Goal: Information Seeking & Learning: Learn about a topic

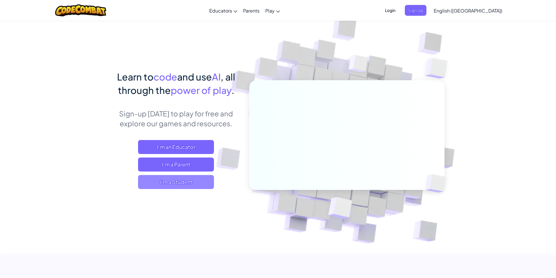
click at [168, 180] on span "I'm a Student" at bounding box center [176, 182] width 76 height 14
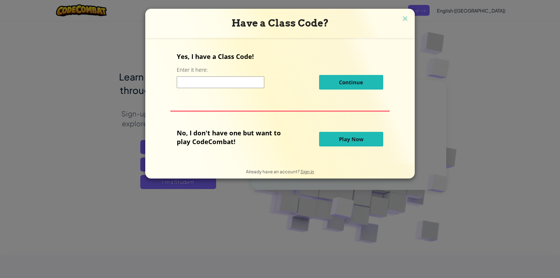
click at [354, 140] on span "Play Now" at bounding box center [351, 139] width 25 height 7
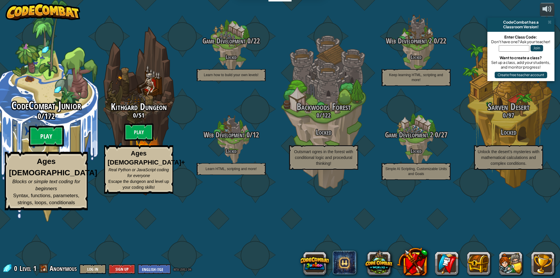
click at [55, 147] on btn "Play" at bounding box center [46, 136] width 35 height 21
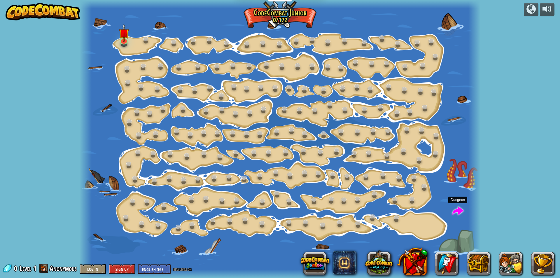
click at [458, 208] on span at bounding box center [457, 211] width 11 height 11
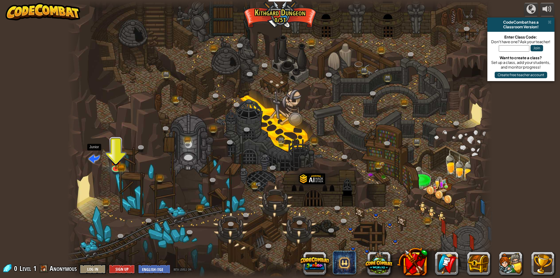
click at [92, 157] on span at bounding box center [94, 158] width 11 height 11
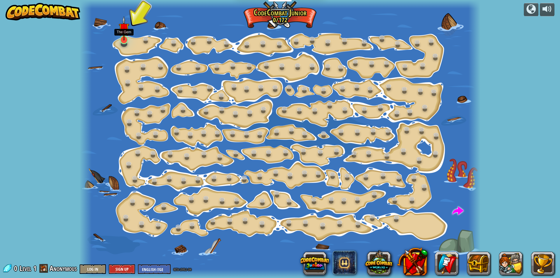
click at [123, 36] on img at bounding box center [124, 28] width 11 height 25
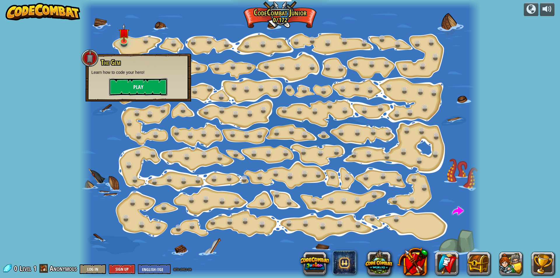
click at [130, 83] on button "Play" at bounding box center [138, 87] width 58 height 18
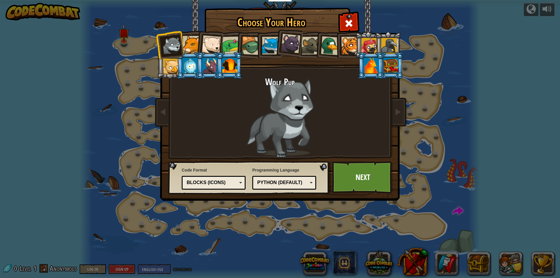
click at [347, 48] on div at bounding box center [350, 46] width 18 height 18
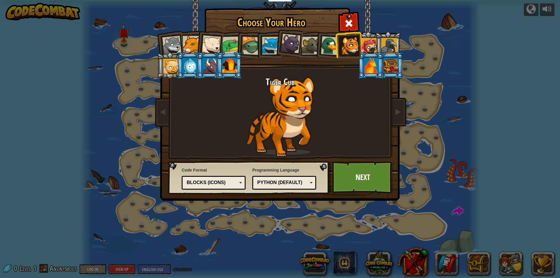
click at [275, 47] on li at bounding box center [288, 42] width 29 height 29
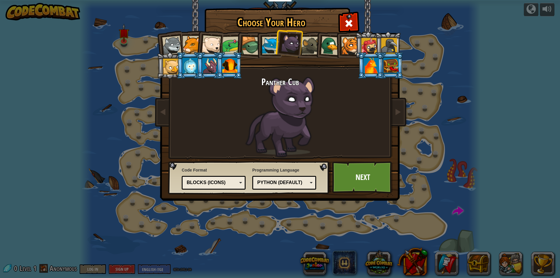
click at [214, 46] on div at bounding box center [211, 44] width 19 height 19
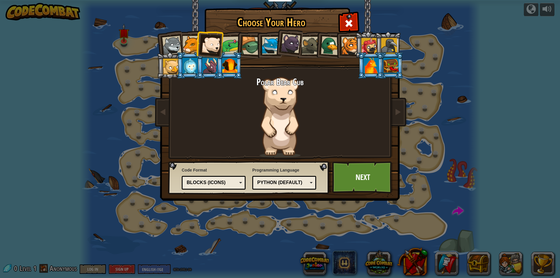
click at [187, 42] on div at bounding box center [192, 45] width 18 height 18
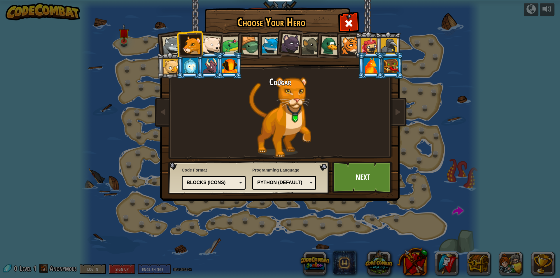
click at [230, 67] on div at bounding box center [229, 66] width 15 height 16
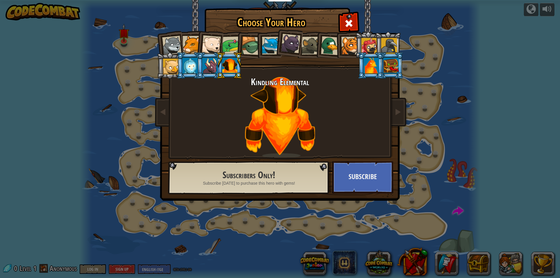
click at [196, 39] on div at bounding box center [192, 45] width 18 height 18
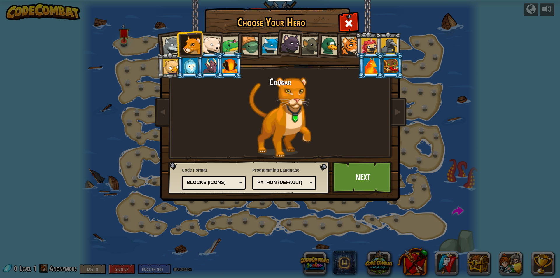
click at [206, 38] on div at bounding box center [211, 44] width 19 height 19
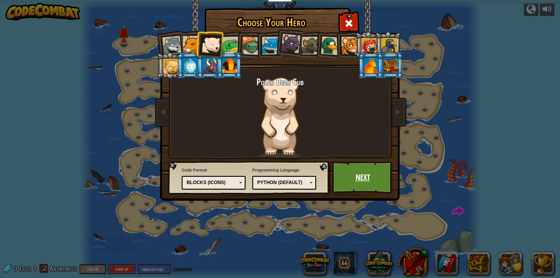
click at [354, 168] on link "Next" at bounding box center [362, 177] width 61 height 32
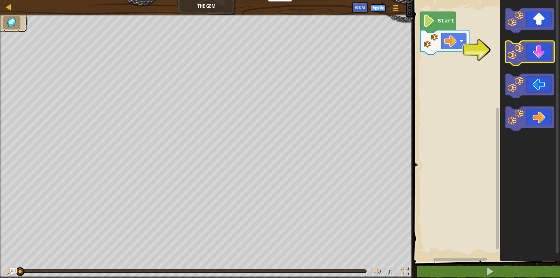
click at [518, 51] on image "Blockly Workspace" at bounding box center [515, 51] width 15 height 15
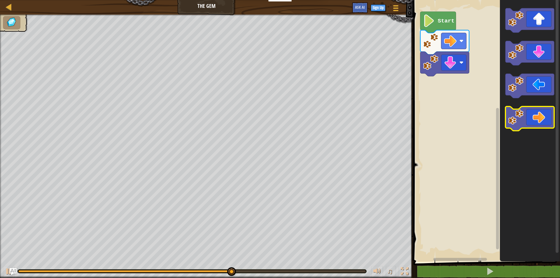
click at [551, 118] on icon "Blockly Workspace" at bounding box center [529, 118] width 49 height 25
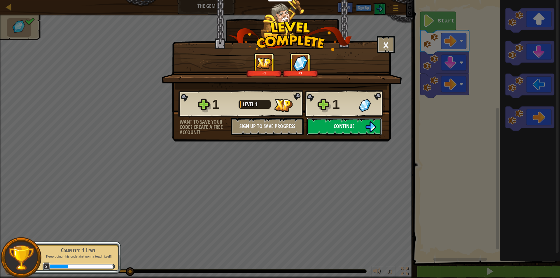
click at [319, 121] on button "Continue" at bounding box center [344, 127] width 75 height 18
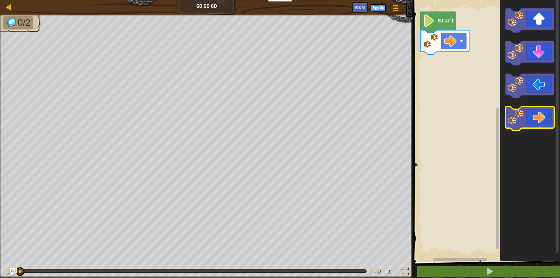
click at [545, 111] on icon "Blockly Workspace" at bounding box center [529, 118] width 49 height 25
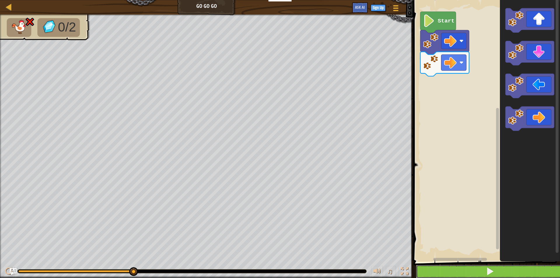
click at [459, 270] on button at bounding box center [490, 271] width 148 height 13
click at [436, 266] on button at bounding box center [490, 271] width 148 height 13
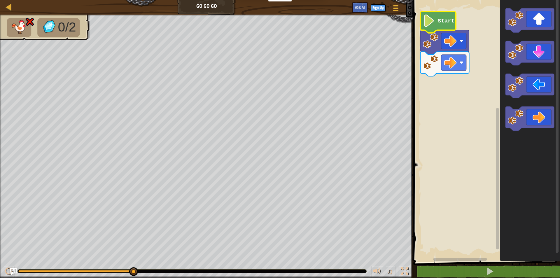
click at [430, 26] on image "Blockly Workspace" at bounding box center [429, 21] width 12 height 13
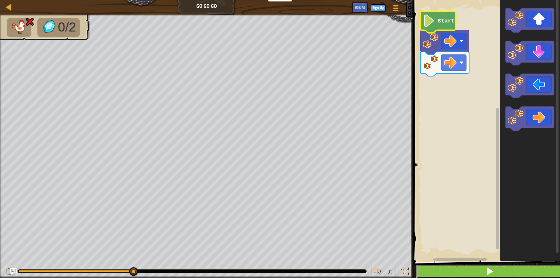
click at [458, 271] on button at bounding box center [490, 271] width 148 height 13
click at [487, 266] on button at bounding box center [490, 271] width 148 height 13
click at [467, 268] on button at bounding box center [490, 271] width 148 height 13
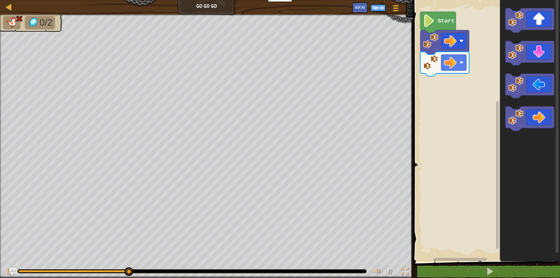
click at [537, 8] on icon "Blockly Workspace" at bounding box center [530, 129] width 60 height 265
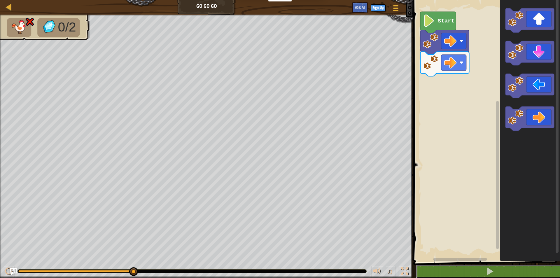
drag, startPoint x: 517, startPoint y: 271, endPoint x: 511, endPoint y: 210, distance: 61.0
click at [517, 268] on button at bounding box center [490, 271] width 148 height 13
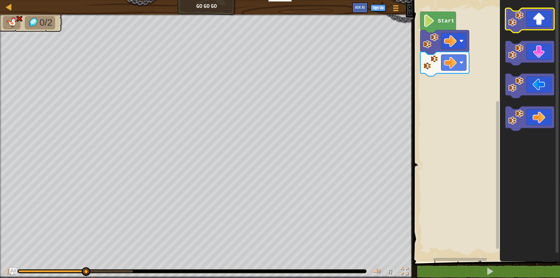
click at [516, 23] on image "Blockly Workspace" at bounding box center [515, 18] width 15 height 15
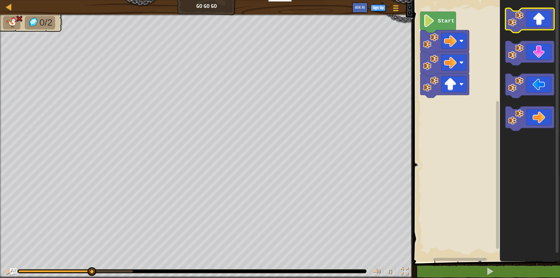
click at [516, 23] on image "Blockly Workspace" at bounding box center [515, 18] width 15 height 15
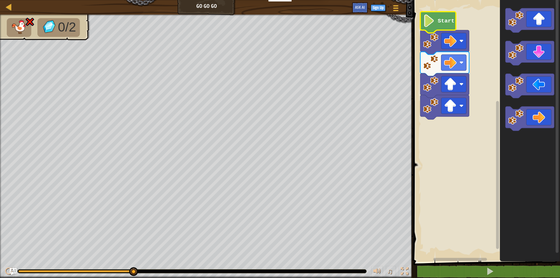
click at [430, 16] on image "Blockly Workspace" at bounding box center [429, 21] width 12 height 13
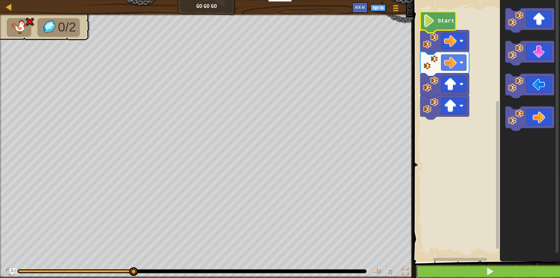
click at [496, 267] on button at bounding box center [490, 271] width 148 height 13
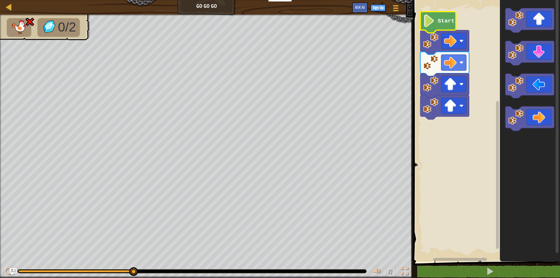
click at [414, 22] on rect "Blockly Workspace" at bounding box center [486, 129] width 148 height 265
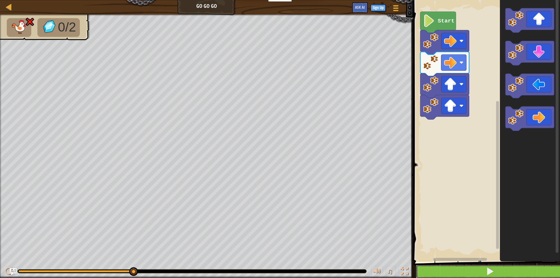
click at [483, 270] on button at bounding box center [490, 271] width 148 height 13
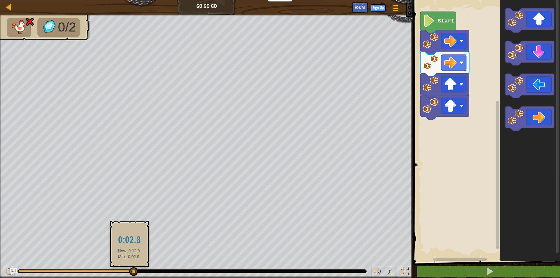
drag, startPoint x: 126, startPoint y: 262, endPoint x: 129, endPoint y: 272, distance: 10.3
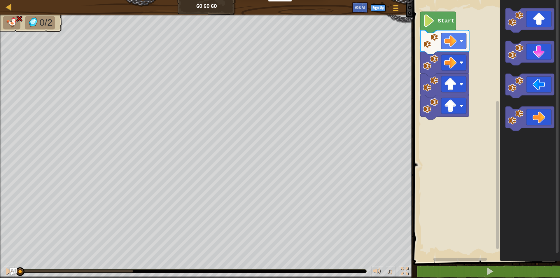
drag, startPoint x: 133, startPoint y: 270, endPoint x: 8, endPoint y: 265, distance: 124.7
click at [8, 265] on div "♫" at bounding box center [206, 270] width 413 height 18
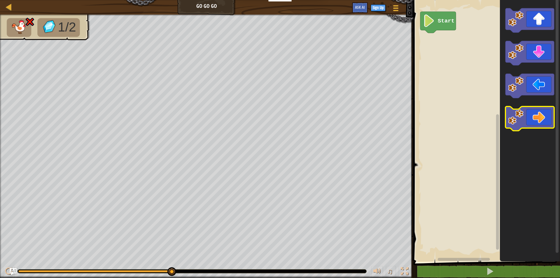
click at [527, 113] on icon "Blockly Workspace" at bounding box center [529, 118] width 49 height 25
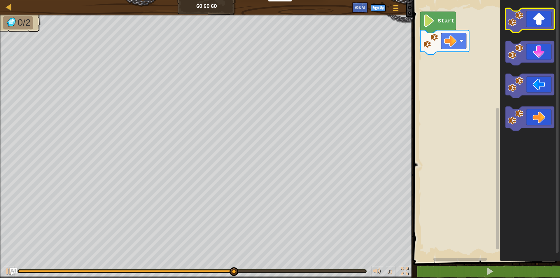
click at [525, 14] on icon "Blockly Workspace" at bounding box center [529, 20] width 49 height 25
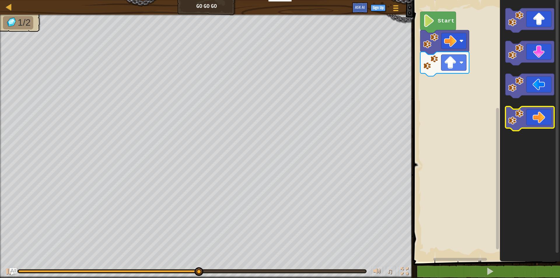
click at [542, 113] on icon "Blockly Workspace" at bounding box center [529, 118] width 49 height 25
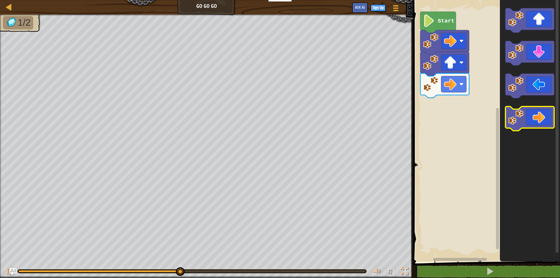
click at [542, 113] on icon "Blockly Workspace" at bounding box center [529, 118] width 49 height 25
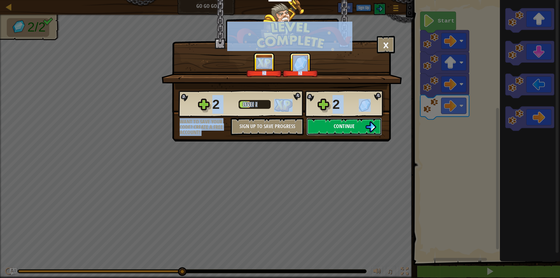
click at [343, 125] on span "Continue" at bounding box center [344, 126] width 21 height 7
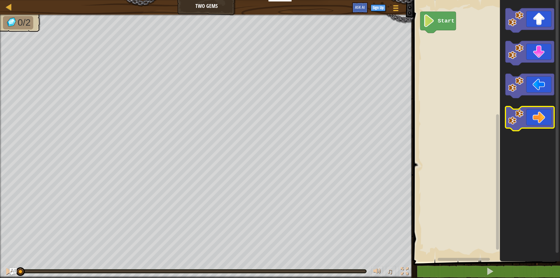
click at [538, 118] on icon "Blockly Workspace" at bounding box center [529, 118] width 49 height 25
click at [539, 119] on icon "Blockly Workspace" at bounding box center [529, 118] width 49 height 25
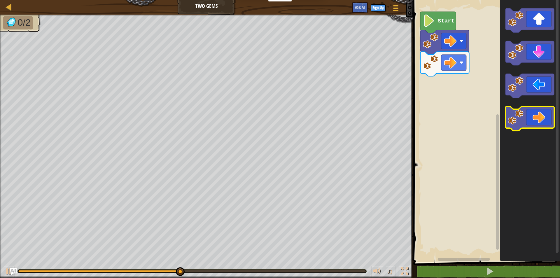
click at [539, 119] on icon "Blockly Workspace" at bounding box center [529, 118] width 49 height 25
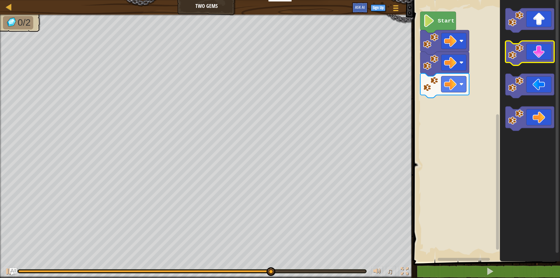
click at [528, 61] on icon "Blockly Workspace" at bounding box center [529, 53] width 49 height 25
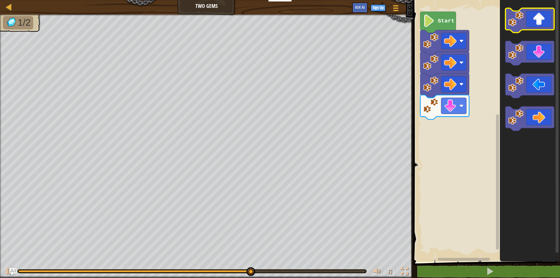
click at [532, 20] on icon "Blockly Workspace" at bounding box center [529, 20] width 49 height 25
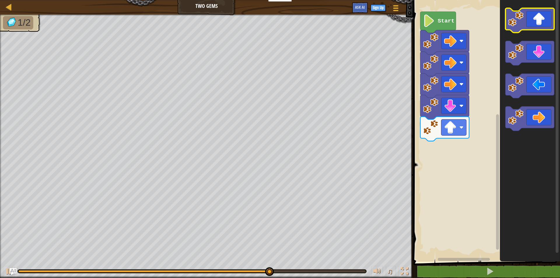
click at [532, 20] on icon "Blockly Workspace" at bounding box center [529, 20] width 49 height 25
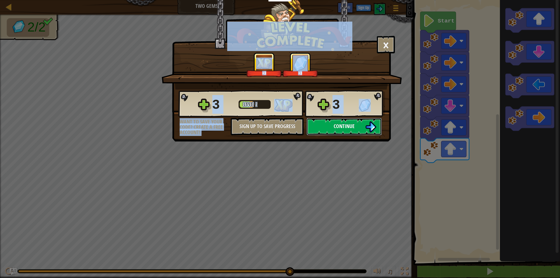
click at [363, 123] on button "Continue" at bounding box center [344, 127] width 75 height 18
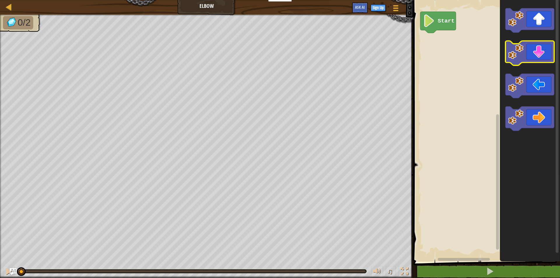
click at [547, 48] on icon "Blockly Workspace" at bounding box center [529, 53] width 49 height 25
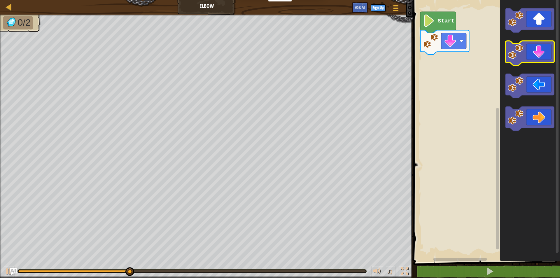
click at [549, 49] on icon "Blockly Workspace" at bounding box center [529, 53] width 49 height 25
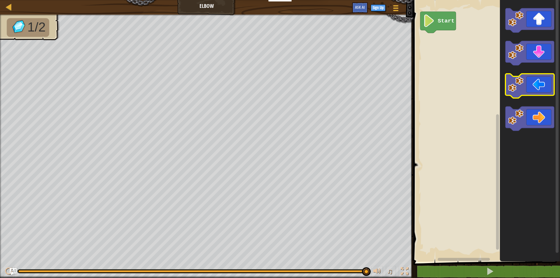
click at [544, 89] on icon "Blockly Workspace" at bounding box center [529, 86] width 49 height 25
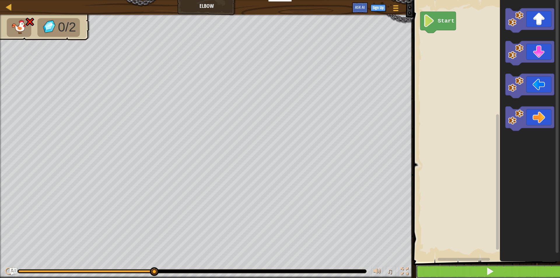
click at [534, 271] on button at bounding box center [490, 271] width 148 height 13
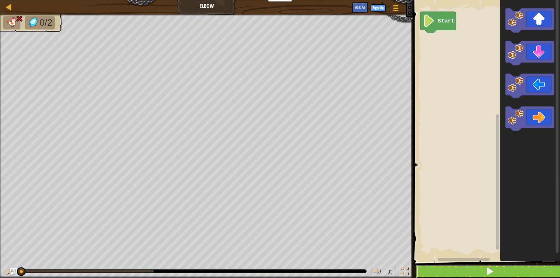
click at [534, 271] on button at bounding box center [490, 271] width 148 height 13
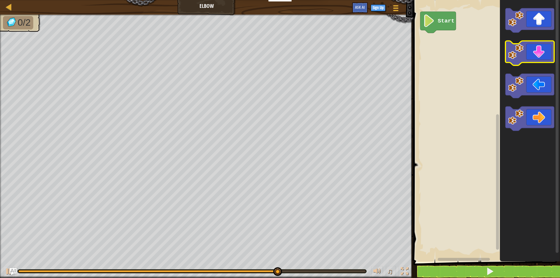
click at [528, 51] on icon "Blockly Workspace" at bounding box center [529, 53] width 49 height 25
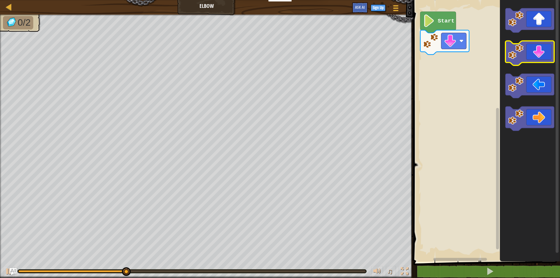
click at [528, 51] on icon "Blockly Workspace" at bounding box center [529, 53] width 49 height 25
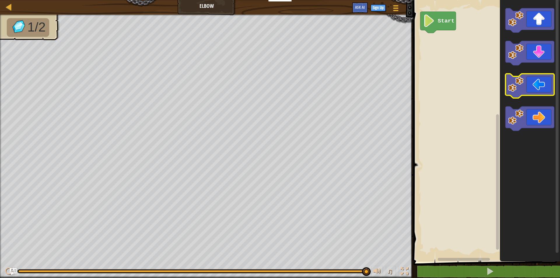
click at [530, 89] on icon "Blockly Workspace" at bounding box center [529, 86] width 49 height 25
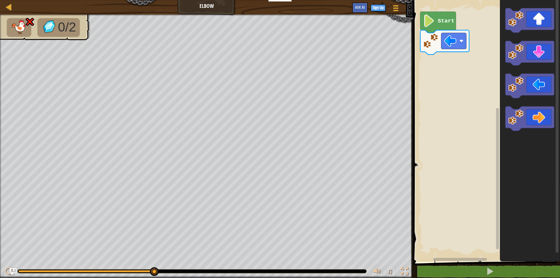
click at [495, 251] on div "Start" at bounding box center [486, 129] width 148 height 265
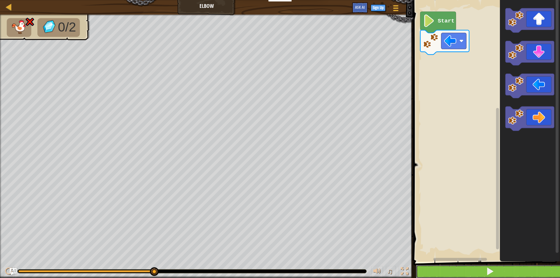
click at [491, 268] on span at bounding box center [490, 271] width 8 height 8
click at [551, 272] on button at bounding box center [490, 271] width 148 height 13
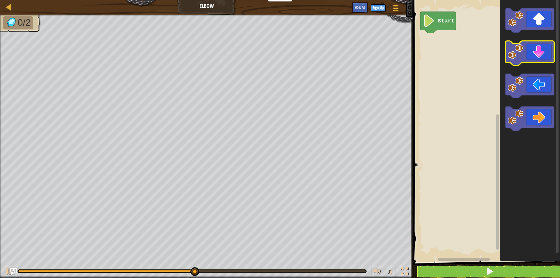
click at [513, 59] on image "Blockly Workspace" at bounding box center [515, 51] width 15 height 15
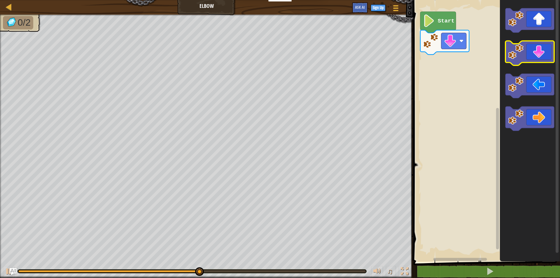
click at [534, 55] on icon "Blockly Workspace" at bounding box center [529, 53] width 49 height 25
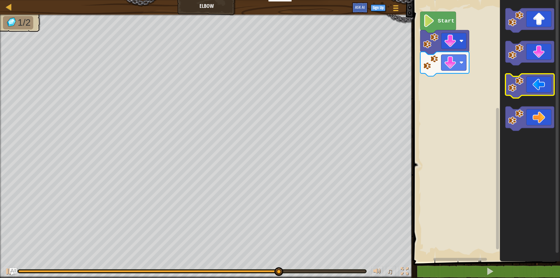
click at [528, 78] on icon "Blockly Workspace" at bounding box center [529, 86] width 49 height 25
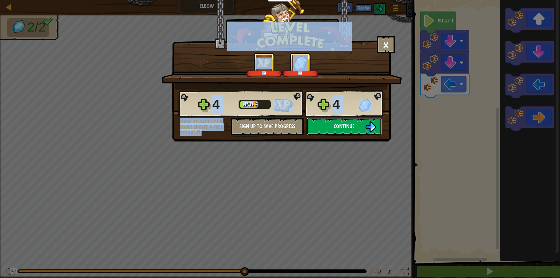
click at [347, 124] on span "Continue" at bounding box center [344, 126] width 21 height 7
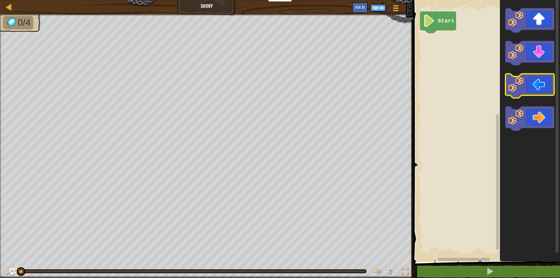
click at [525, 91] on icon "Blockly Workspace" at bounding box center [529, 86] width 49 height 25
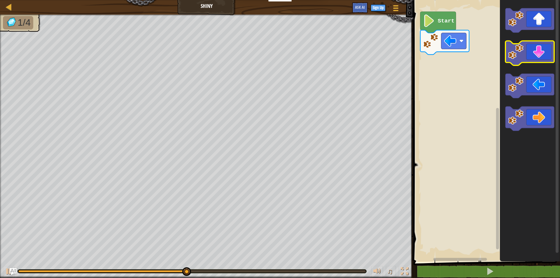
click at [535, 58] on icon "Blockly Workspace" at bounding box center [529, 53] width 49 height 25
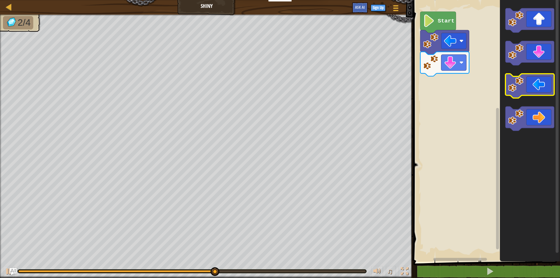
click at [538, 87] on icon "Blockly Workspace" at bounding box center [529, 86] width 49 height 25
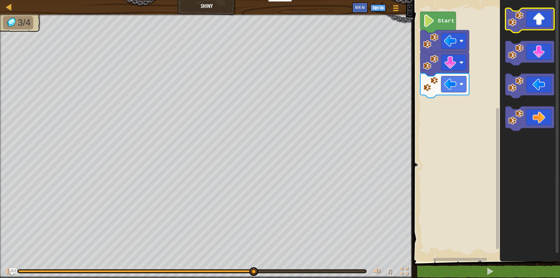
click at [532, 12] on icon "Blockly Workspace" at bounding box center [529, 20] width 49 height 25
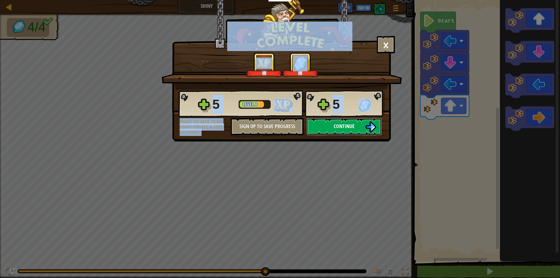
click at [356, 120] on button "Continue" at bounding box center [344, 127] width 75 height 18
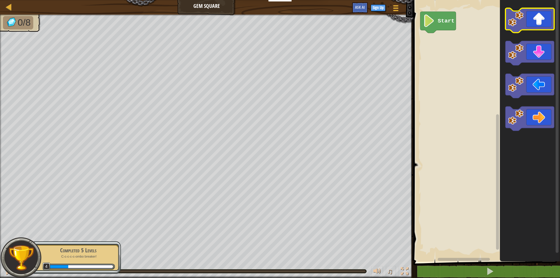
click at [540, 22] on icon "Blockly Workspace" at bounding box center [529, 20] width 49 height 25
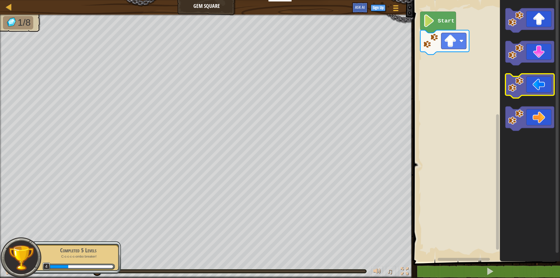
click at [528, 90] on icon "Blockly Workspace" at bounding box center [529, 86] width 49 height 25
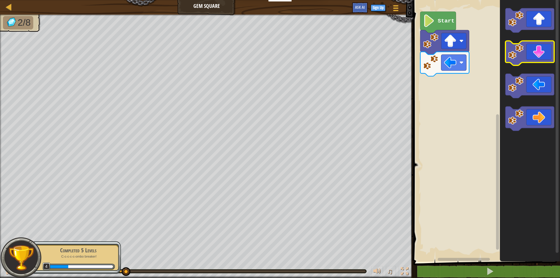
click at [530, 52] on icon "Blockly Workspace" at bounding box center [529, 53] width 49 height 25
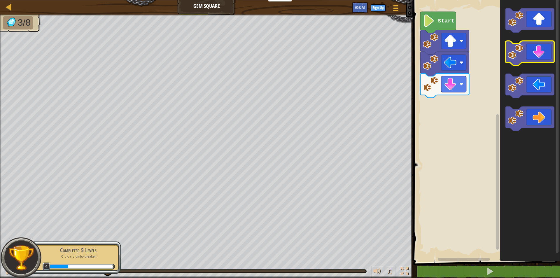
click at [530, 52] on icon "Blockly Workspace" at bounding box center [529, 53] width 49 height 25
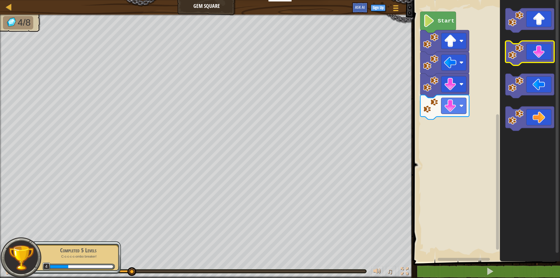
click at [530, 52] on icon "Blockly Workspace" at bounding box center [529, 53] width 49 height 25
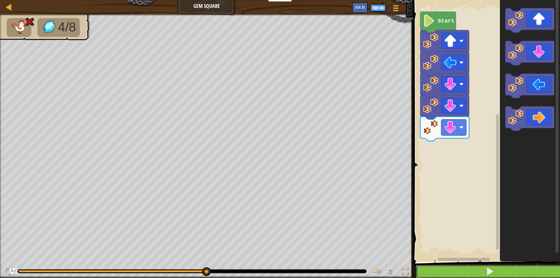
click at [489, 275] on span at bounding box center [490, 271] width 8 height 8
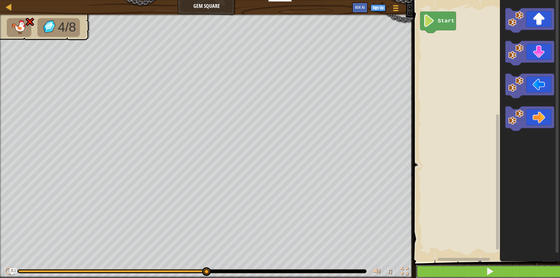
click at [465, 268] on button at bounding box center [490, 271] width 148 height 13
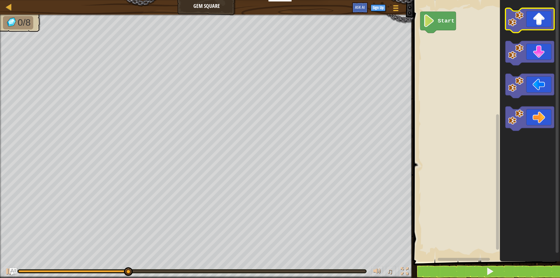
click at [533, 16] on icon "Blockly Workspace" at bounding box center [529, 20] width 49 height 25
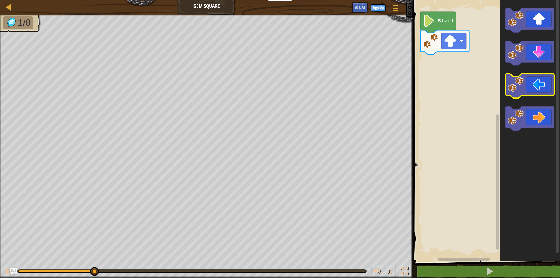
click at [533, 83] on icon "Blockly Workspace" at bounding box center [529, 86] width 49 height 25
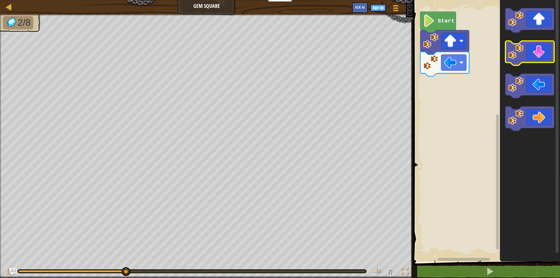
click at [545, 48] on icon "Blockly Workspace" at bounding box center [529, 53] width 49 height 25
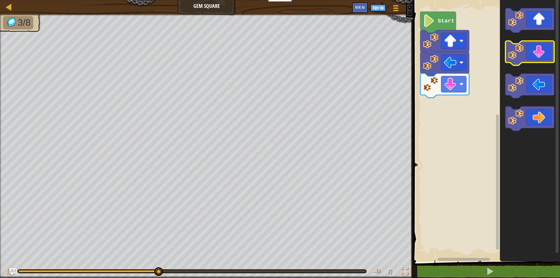
click at [546, 51] on icon "Blockly Workspace" at bounding box center [529, 53] width 49 height 25
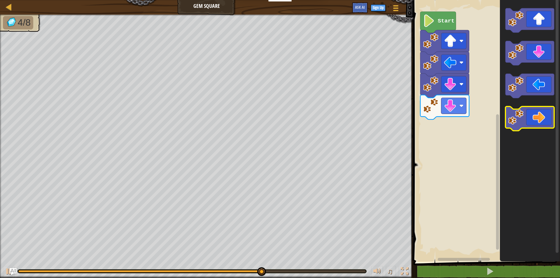
click at [523, 109] on icon "Blockly Workspace" at bounding box center [529, 118] width 49 height 25
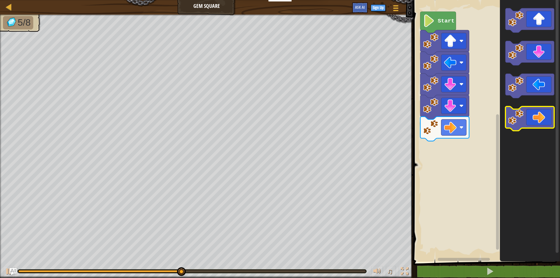
click at [523, 109] on icon "Blockly Workspace" at bounding box center [529, 118] width 49 height 25
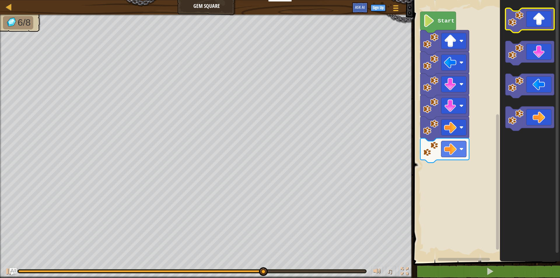
click at [524, 29] on icon "Blockly Workspace" at bounding box center [529, 20] width 49 height 25
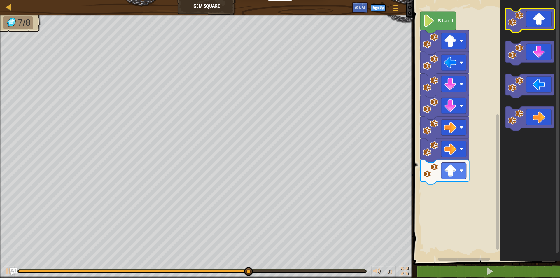
click at [524, 29] on icon "Blockly Workspace" at bounding box center [529, 20] width 49 height 25
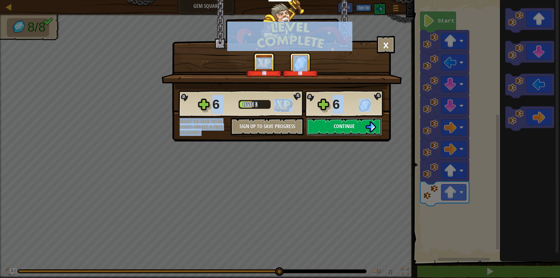
click at [327, 121] on button "Continue" at bounding box center [344, 127] width 75 height 18
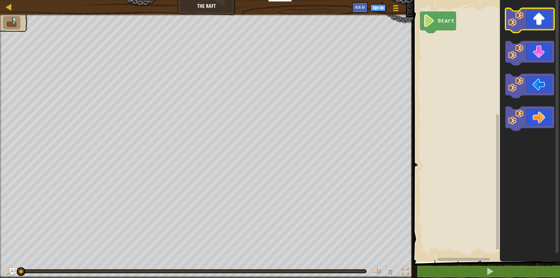
click at [517, 15] on image "Blockly Workspace" at bounding box center [515, 18] width 15 height 15
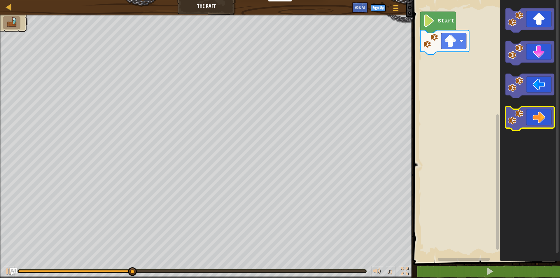
click at [546, 120] on icon "Blockly Workspace" at bounding box center [529, 118] width 49 height 25
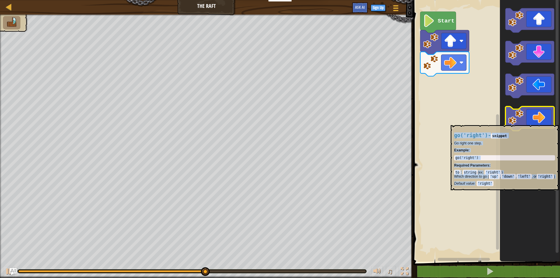
click at [549, 122] on icon "Blockly Workspace" at bounding box center [529, 118] width 49 height 25
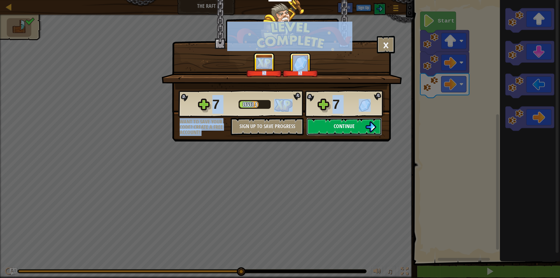
click at [353, 125] on span "Continue" at bounding box center [344, 126] width 21 height 7
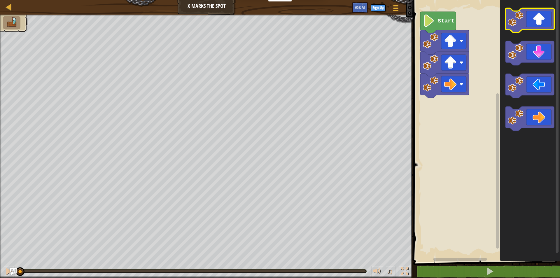
click at [513, 27] on icon "Blockly Workspace" at bounding box center [529, 20] width 49 height 25
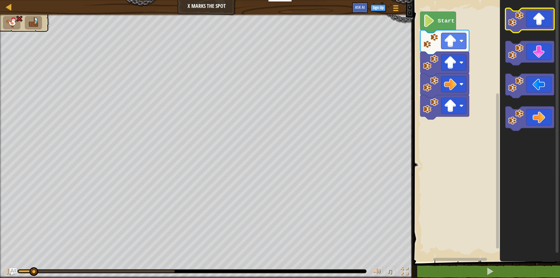
click at [513, 27] on icon "Blockly Workspace" at bounding box center [529, 20] width 49 height 25
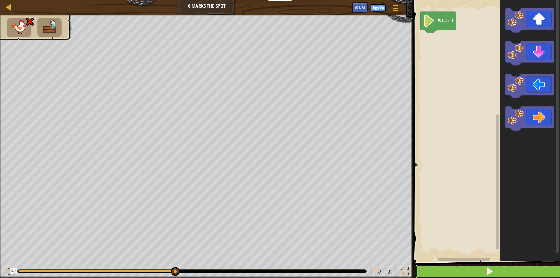
click at [526, 272] on button at bounding box center [490, 271] width 148 height 13
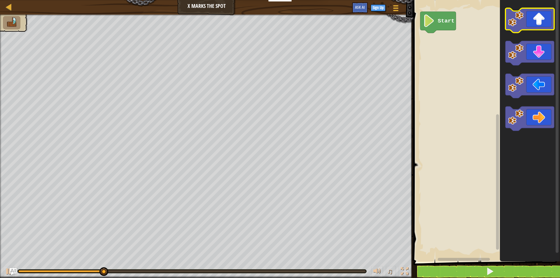
click at [516, 19] on image "Blockly Workspace" at bounding box center [515, 18] width 15 height 15
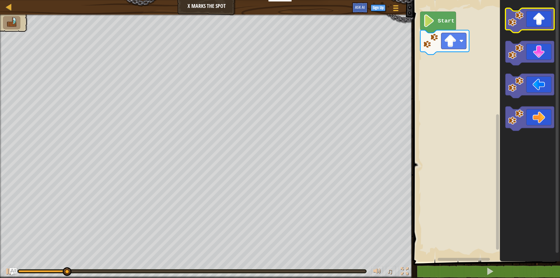
click at [516, 19] on image "Blockly Workspace" at bounding box center [515, 18] width 15 height 15
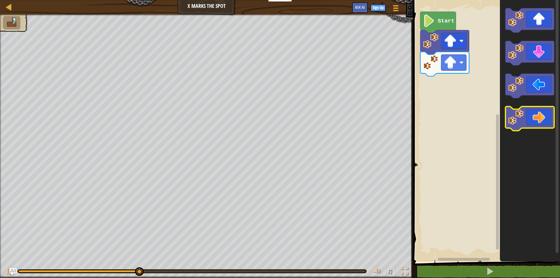
click at [520, 121] on image "Blockly Workspace" at bounding box center [515, 116] width 15 height 15
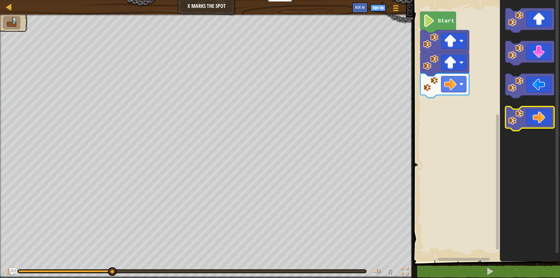
click at [521, 123] on image "Blockly Workspace" at bounding box center [515, 116] width 15 height 15
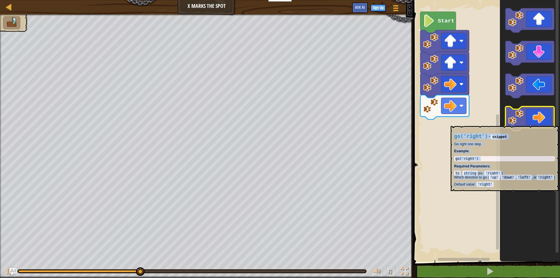
click at [521, 123] on image "Blockly Workspace" at bounding box center [515, 116] width 15 height 15
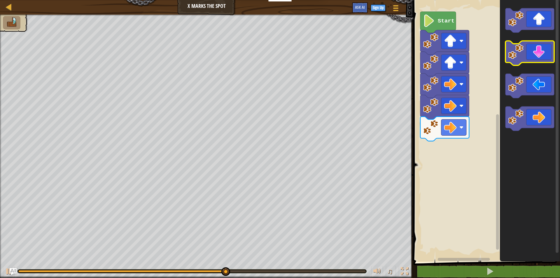
click at [537, 47] on icon "Blockly Workspace" at bounding box center [529, 53] width 49 height 25
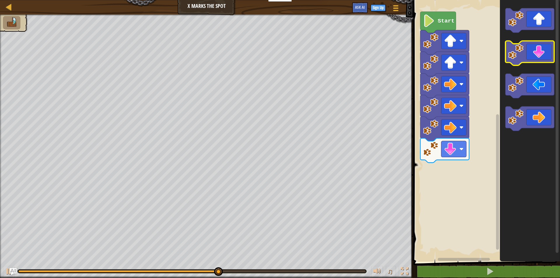
click at [537, 47] on icon "Blockly Workspace" at bounding box center [529, 53] width 49 height 25
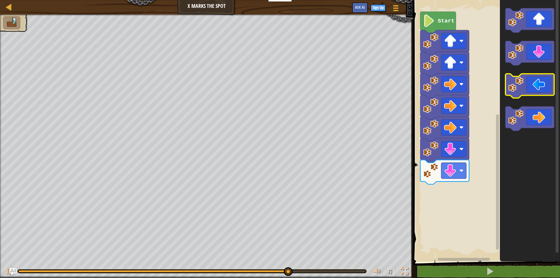
click at [515, 85] on image "Blockly Workspace" at bounding box center [515, 84] width 15 height 15
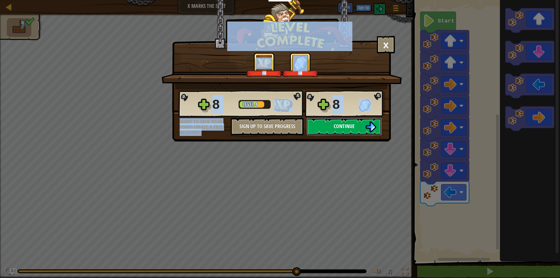
click at [358, 124] on button "Continue" at bounding box center [344, 127] width 75 height 18
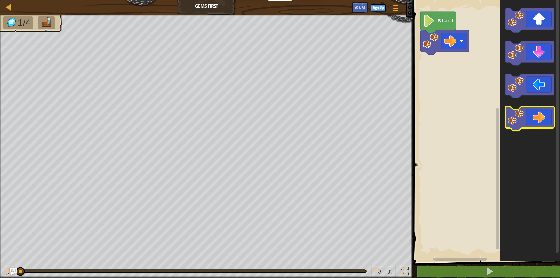
click at [514, 117] on image "Blockly Workspace" at bounding box center [515, 116] width 15 height 15
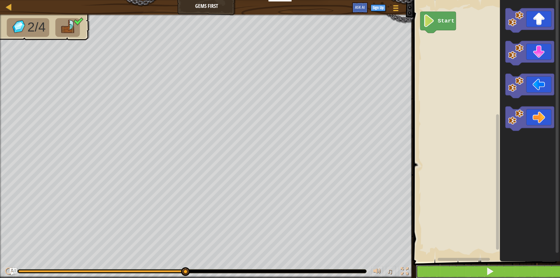
click at [508, 268] on button at bounding box center [490, 271] width 148 height 13
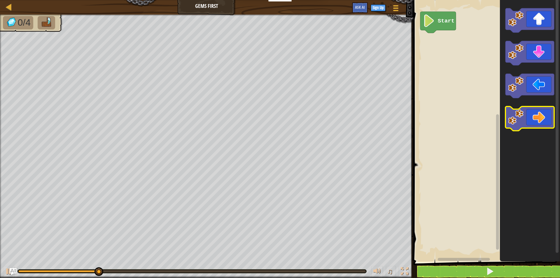
click at [510, 118] on image "Blockly Workspace" at bounding box center [515, 116] width 15 height 15
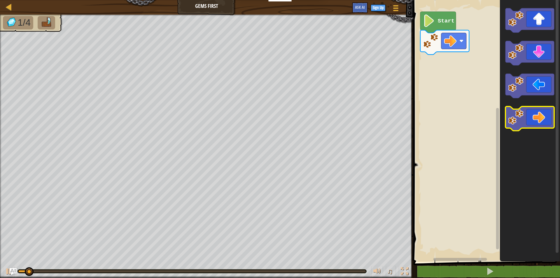
click at [510, 118] on image "Blockly Workspace" at bounding box center [515, 116] width 15 height 15
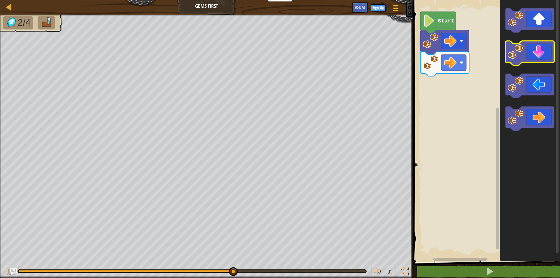
click at [520, 60] on icon "Blockly Workspace" at bounding box center [529, 53] width 49 height 25
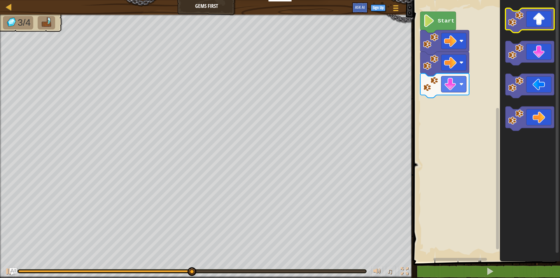
click at [538, 11] on icon "Blockly Workspace" at bounding box center [529, 20] width 49 height 25
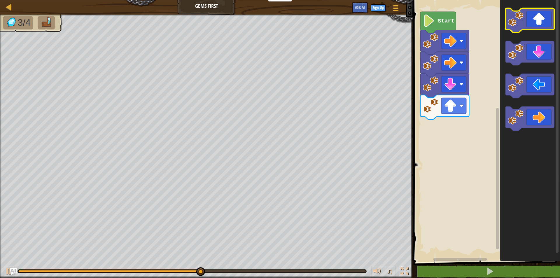
click at [538, 11] on icon "Blockly Workspace" at bounding box center [529, 20] width 49 height 25
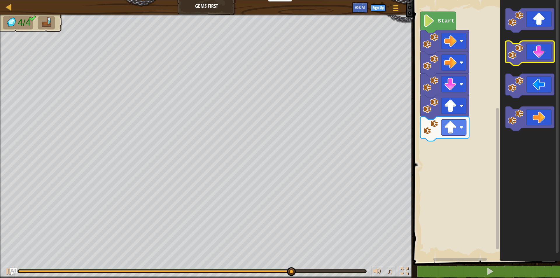
click at [534, 47] on icon "Blockly Workspace" at bounding box center [529, 53] width 49 height 25
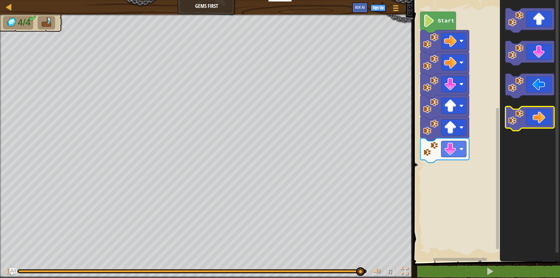
click at [537, 112] on icon "Blockly Workspace" at bounding box center [529, 118] width 49 height 25
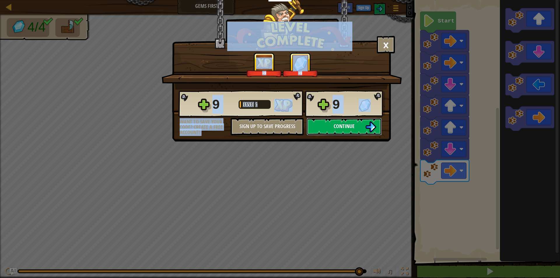
click at [346, 124] on span "Continue" at bounding box center [344, 126] width 21 height 7
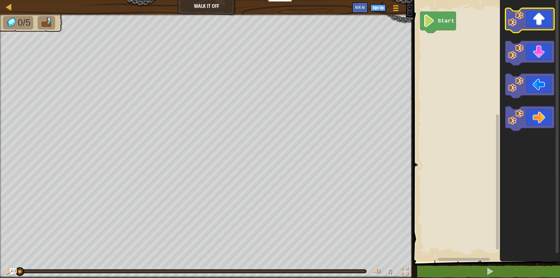
click at [522, 20] on image "Blockly Workspace" at bounding box center [515, 18] width 15 height 15
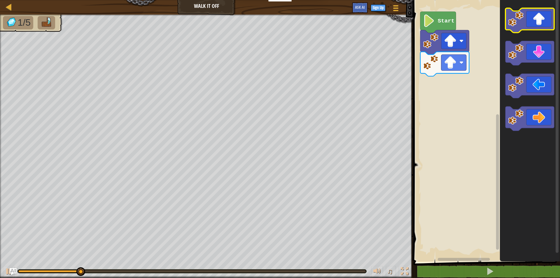
click at [522, 20] on image "Blockly Workspace" at bounding box center [515, 18] width 15 height 15
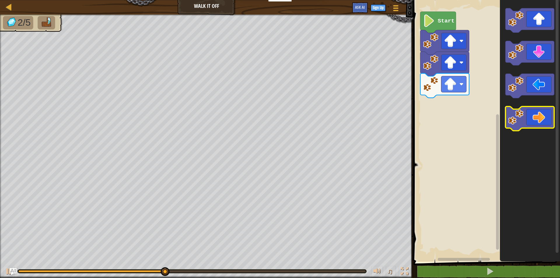
click at [543, 118] on icon "Blockly Workspace" at bounding box center [529, 118] width 49 height 25
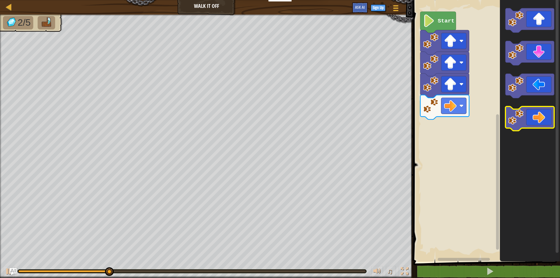
click at [543, 118] on icon "Blockly Workspace" at bounding box center [529, 118] width 49 height 25
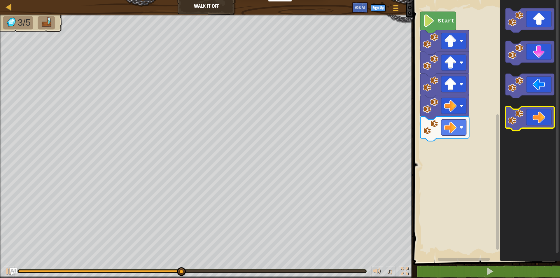
click at [543, 118] on icon "Blockly Workspace" at bounding box center [529, 118] width 49 height 25
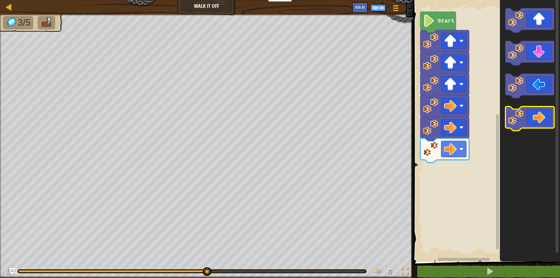
click at [543, 118] on icon "Blockly Workspace" at bounding box center [529, 118] width 49 height 25
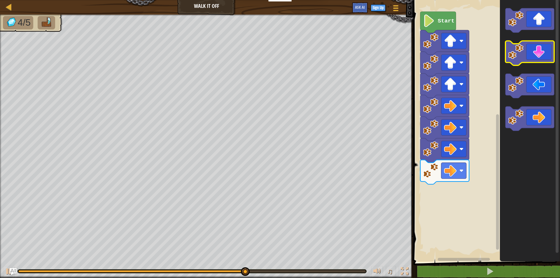
click at [535, 52] on icon "Blockly Workspace" at bounding box center [529, 53] width 49 height 25
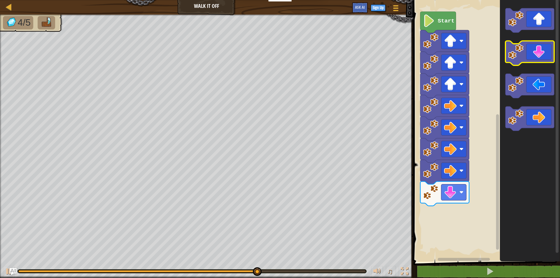
click at [535, 52] on icon "Blockly Workspace" at bounding box center [529, 53] width 49 height 25
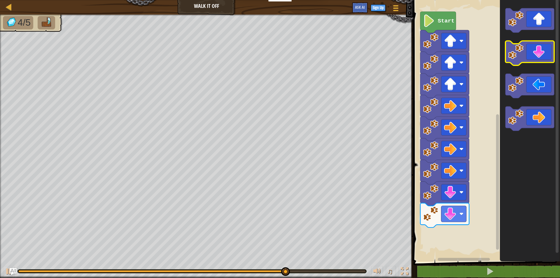
click at [535, 52] on icon "Blockly Workspace" at bounding box center [529, 53] width 49 height 25
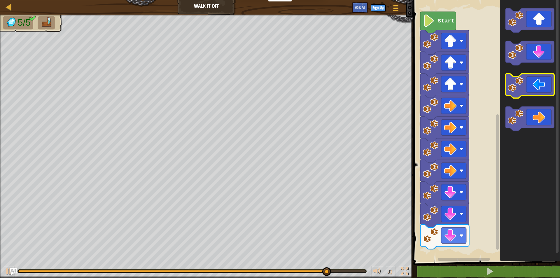
click at [534, 80] on icon "Blockly Workspace" at bounding box center [529, 86] width 49 height 25
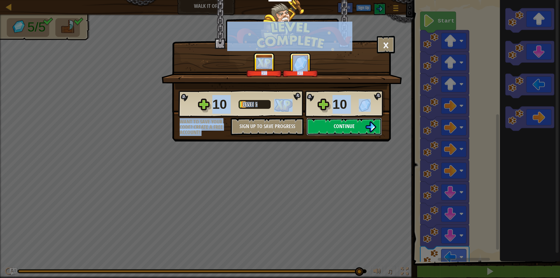
click at [349, 120] on button "Continue" at bounding box center [344, 127] width 75 height 18
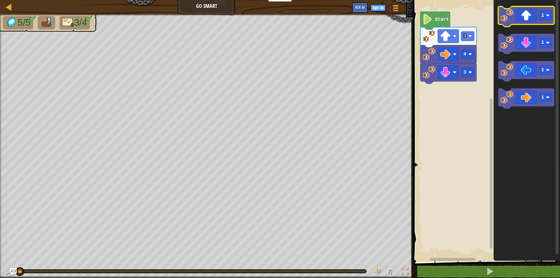
click at [515, 18] on icon "Blockly Workspace" at bounding box center [526, 16] width 56 height 20
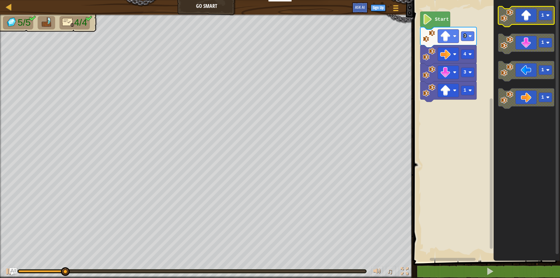
click at [516, 18] on icon "Blockly Workspace" at bounding box center [526, 16] width 56 height 20
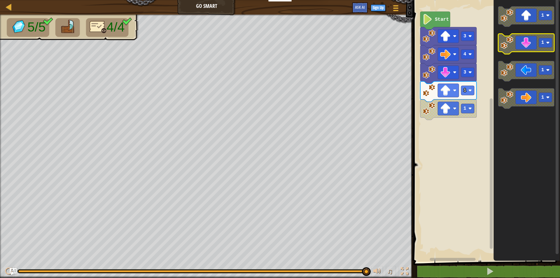
click at [534, 42] on icon "Blockly Workspace" at bounding box center [526, 44] width 56 height 20
click at [531, 48] on icon "Blockly Workspace" at bounding box center [526, 44] width 56 height 20
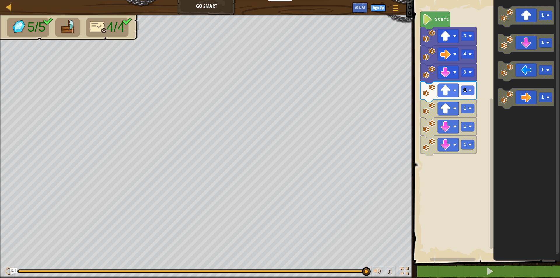
drag, startPoint x: 369, startPoint y: 270, endPoint x: 327, endPoint y: 261, distance: 42.6
click at [295, 263] on div "♫" at bounding box center [206, 270] width 413 height 18
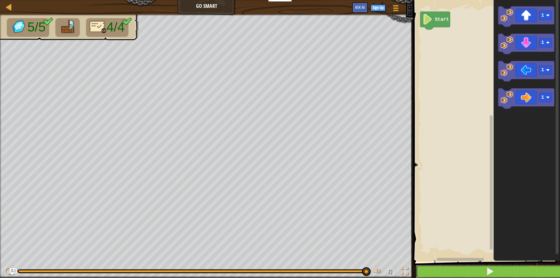
click at [512, 267] on button at bounding box center [490, 271] width 148 height 13
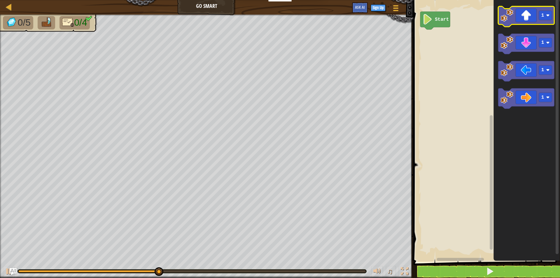
click at [504, 15] on image "Blockly Workspace" at bounding box center [507, 15] width 13 height 13
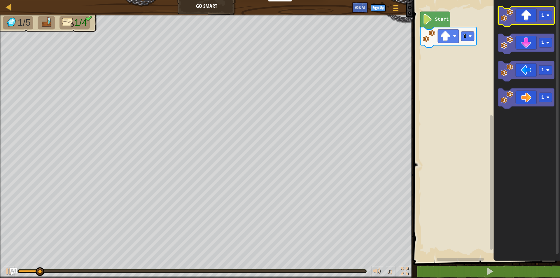
click at [504, 15] on image "Blockly Workspace" at bounding box center [507, 15] width 13 height 13
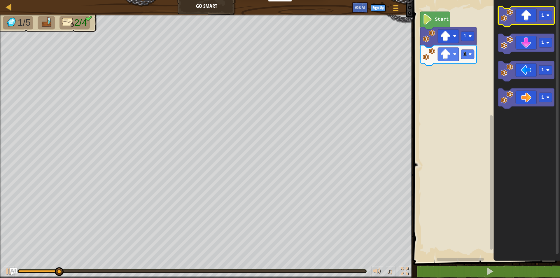
click at [504, 15] on image "Blockly Workspace" at bounding box center [507, 15] width 13 height 13
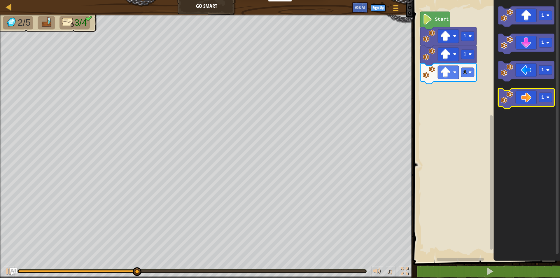
click at [535, 95] on icon "Blockly Workspace" at bounding box center [526, 99] width 56 height 20
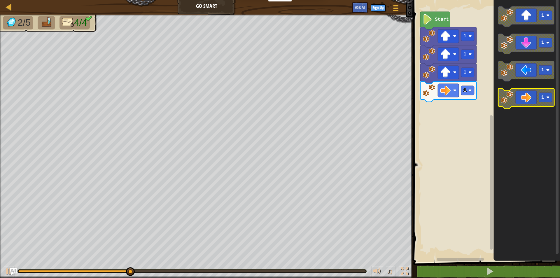
click at [535, 95] on icon "Blockly Workspace" at bounding box center [526, 99] width 56 height 20
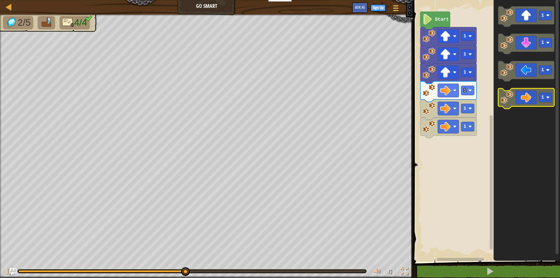
click at [535, 95] on icon "Blockly Workspace" at bounding box center [526, 99] width 56 height 20
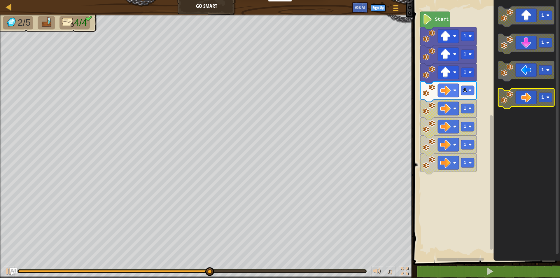
click at [535, 95] on icon "Blockly Workspace" at bounding box center [526, 99] width 56 height 20
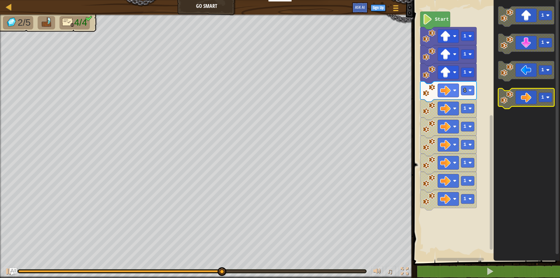
click at [535, 95] on icon "Blockly Workspace" at bounding box center [526, 99] width 56 height 20
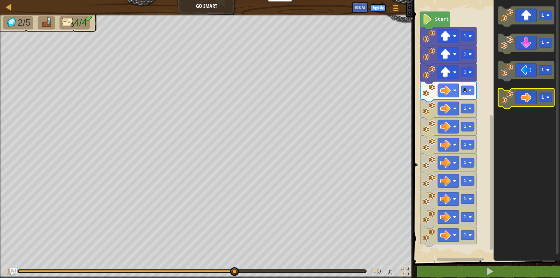
click at [535, 95] on icon "Blockly Workspace" at bounding box center [526, 99] width 56 height 20
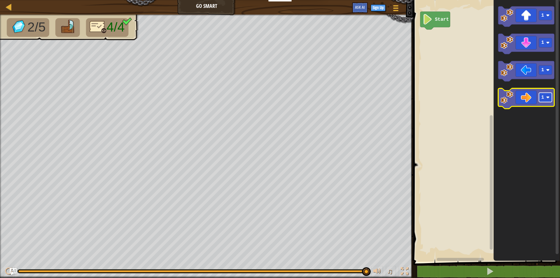
click at [541, 101] on rect "Blockly Workspace" at bounding box center [545, 97] width 13 height 9
click at [533, 103] on icon "Blockly Workspace" at bounding box center [526, 99] width 56 height 20
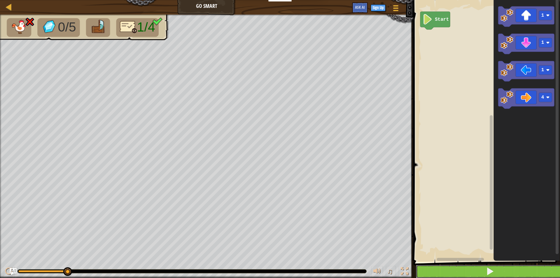
click at [477, 270] on button at bounding box center [490, 271] width 148 height 13
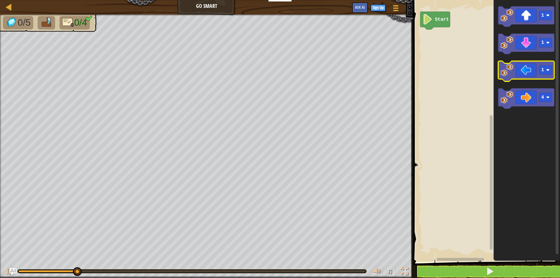
click at [531, 76] on icon "Blockly Workspace" at bounding box center [526, 71] width 56 height 20
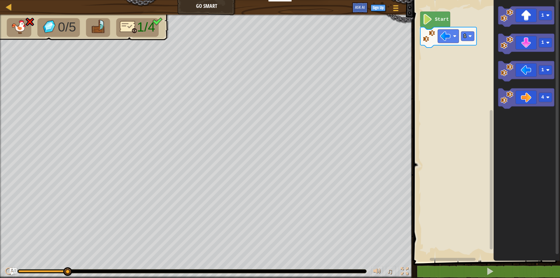
click at [419, 36] on rect "Blockly Workspace" at bounding box center [486, 129] width 148 height 265
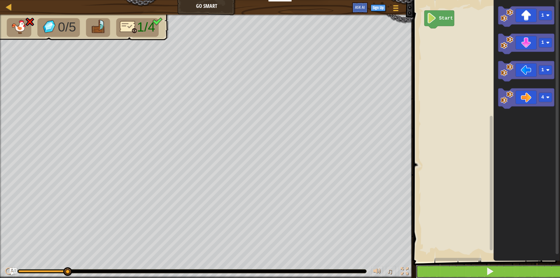
click at [497, 268] on button at bounding box center [490, 271] width 148 height 13
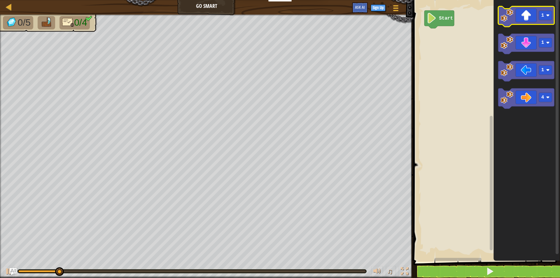
click at [503, 15] on image "Blockly Workspace" at bounding box center [507, 15] width 13 height 13
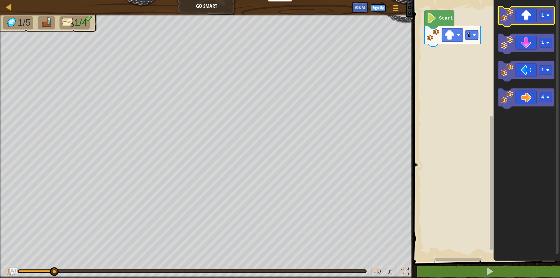
click at [503, 15] on image "Blockly Workspace" at bounding box center [507, 15] width 13 height 13
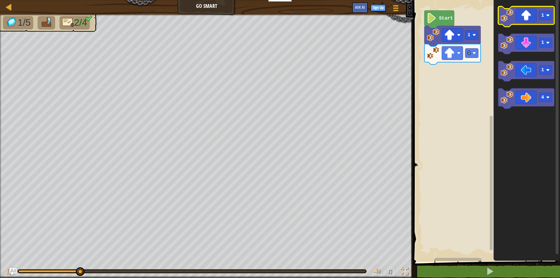
click at [503, 15] on image "Blockly Workspace" at bounding box center [507, 15] width 13 height 13
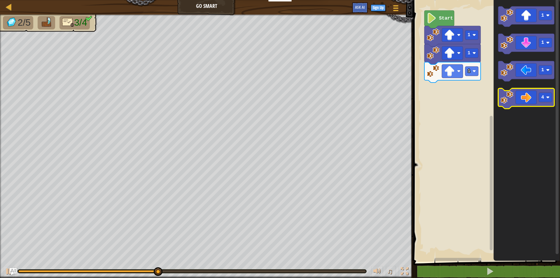
click at [536, 98] on icon "Blockly Workspace" at bounding box center [526, 99] width 56 height 20
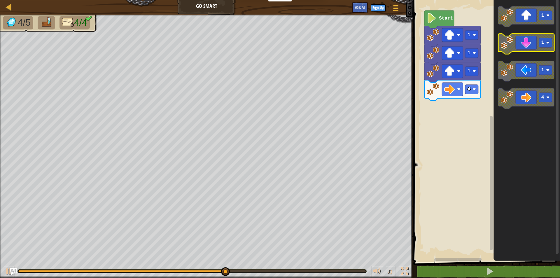
click at [546, 41] on rect "Blockly Workspace" at bounding box center [545, 42] width 13 height 9
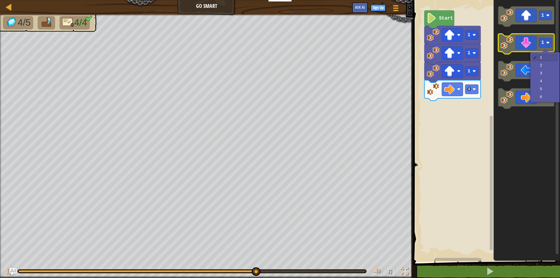
click at [530, 46] on icon "Blockly Workspace" at bounding box center [526, 44] width 56 height 20
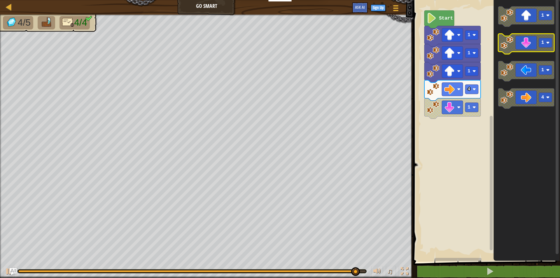
click at [530, 50] on icon "Blockly Workspace" at bounding box center [526, 44] width 56 height 20
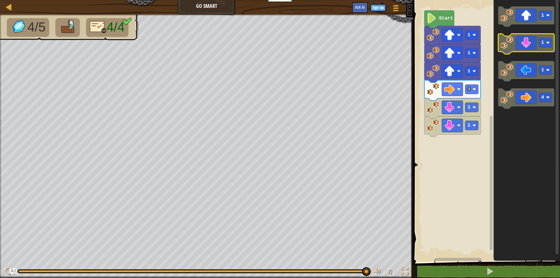
click at [548, 40] on rect "Blockly Workspace" at bounding box center [545, 42] width 13 height 9
click at [504, 46] on image "Blockly Workspace" at bounding box center [507, 42] width 13 height 13
click at [515, 41] on icon "Blockly Workspace" at bounding box center [526, 44] width 56 height 20
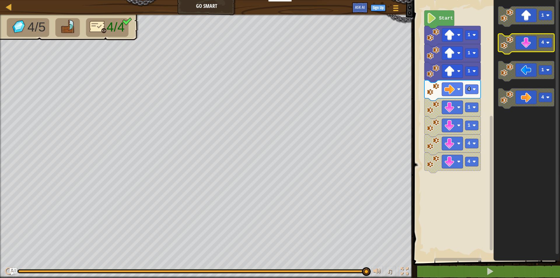
click at [515, 41] on icon "Blockly Workspace" at bounding box center [526, 44] width 56 height 20
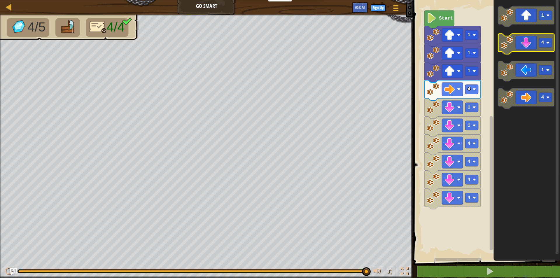
click at [515, 41] on icon "Blockly Workspace" at bounding box center [526, 44] width 56 height 20
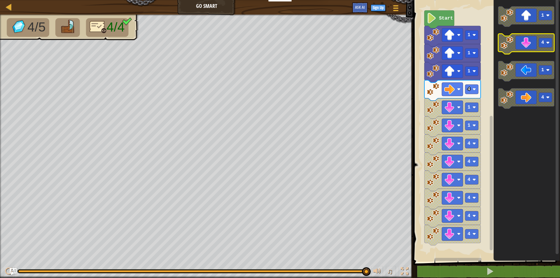
click at [515, 41] on icon "Blockly Workspace" at bounding box center [526, 44] width 56 height 20
click at [516, 44] on icon "Blockly Workspace" at bounding box center [526, 44] width 56 height 20
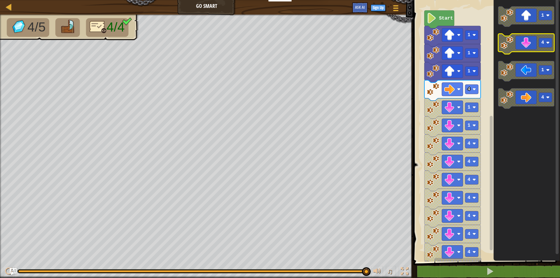
click at [516, 44] on icon "Blockly Workspace" at bounding box center [526, 44] width 56 height 20
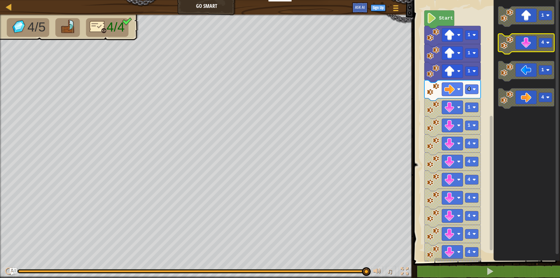
click at [516, 44] on icon "Blockly Workspace" at bounding box center [526, 44] width 56 height 20
click at [516, 52] on icon "Blockly Workspace" at bounding box center [526, 44] width 56 height 20
click at [518, 67] on g "1 4 1 4" at bounding box center [526, 57] width 56 height 103
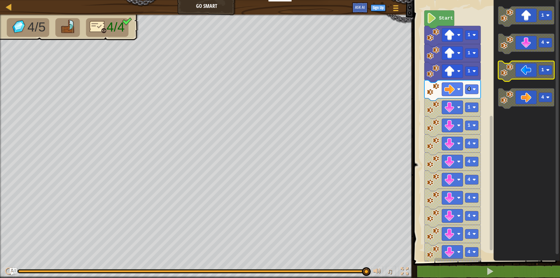
click at [518, 67] on icon "Blockly Workspace" at bounding box center [526, 71] width 56 height 20
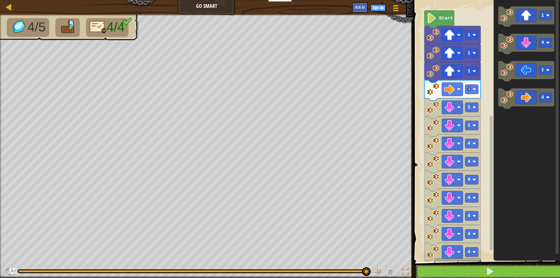
click at [488, 265] on button at bounding box center [490, 271] width 148 height 13
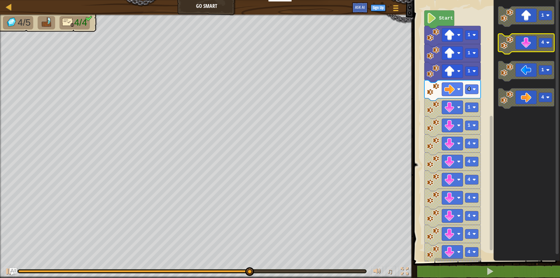
click at [528, 49] on icon "Blockly Workspace" at bounding box center [526, 44] width 56 height 20
click at [524, 50] on icon "Blockly Workspace" at bounding box center [526, 44] width 56 height 20
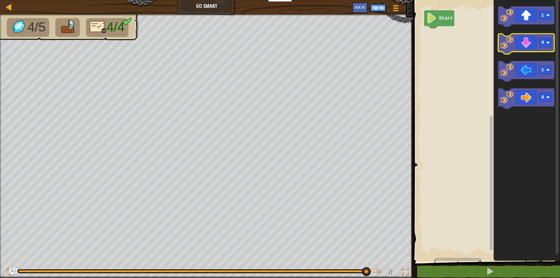
click at [517, 49] on icon "Blockly Workspace" at bounding box center [526, 44] width 56 height 20
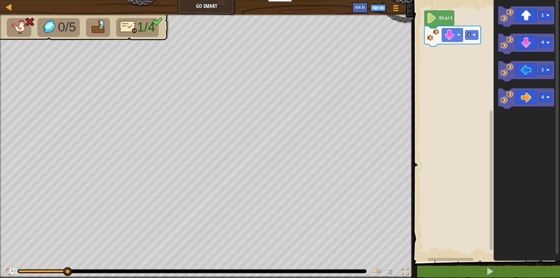
click at [449, 265] on span at bounding box center [487, 122] width 151 height 285
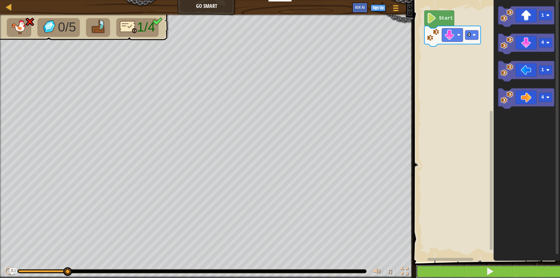
click at [446, 265] on button at bounding box center [490, 271] width 148 height 13
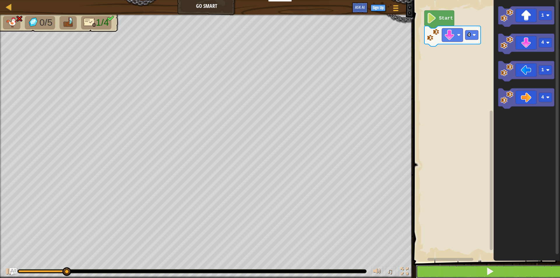
click at [433, 271] on button at bounding box center [490, 271] width 148 height 13
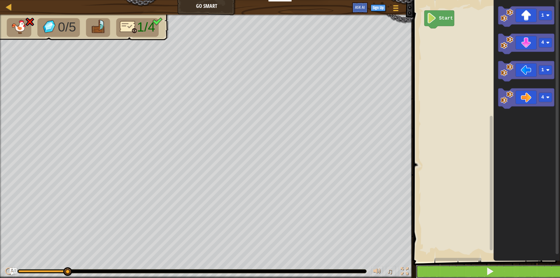
click at [496, 266] on button at bounding box center [490, 271] width 148 height 13
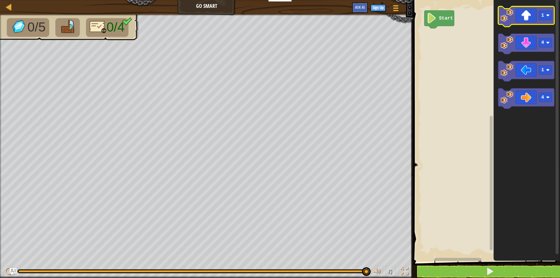
click at [527, 12] on icon "Blockly Workspace" at bounding box center [526, 16] width 56 height 20
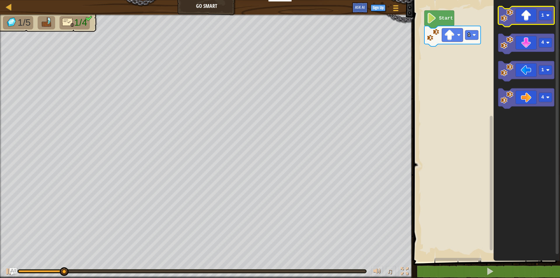
click at [527, 12] on icon "Blockly Workspace" at bounding box center [526, 16] width 56 height 20
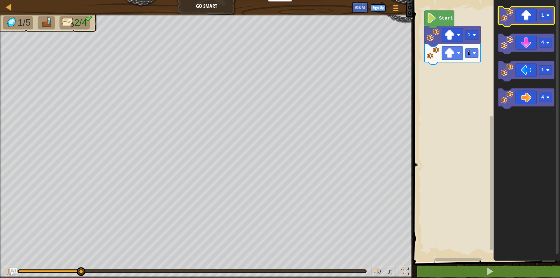
click at [527, 12] on icon "Blockly Workspace" at bounding box center [526, 16] width 56 height 20
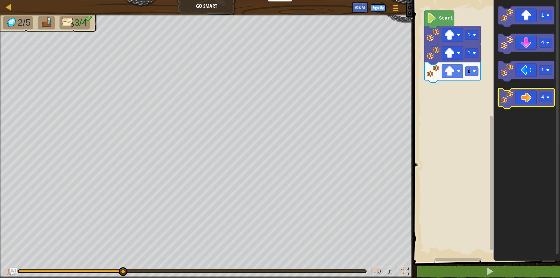
click at [534, 92] on icon "Blockly Workspace" at bounding box center [526, 99] width 56 height 20
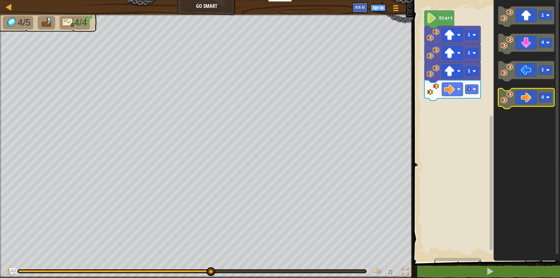
click at [548, 96] on rect "Blockly Workspace" at bounding box center [545, 97] width 13 height 9
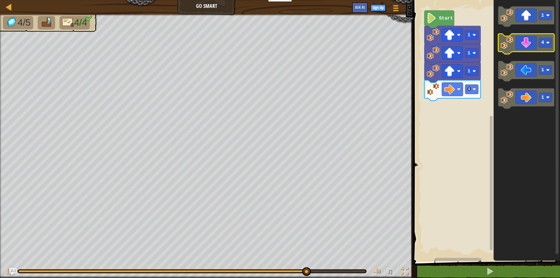
click at [541, 39] on rect "Blockly Workspace" at bounding box center [545, 42] width 13 height 9
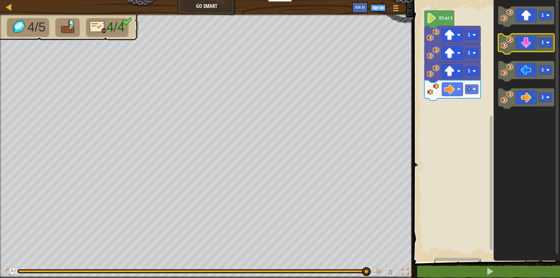
click at [528, 39] on icon "Blockly Workspace" at bounding box center [526, 44] width 56 height 20
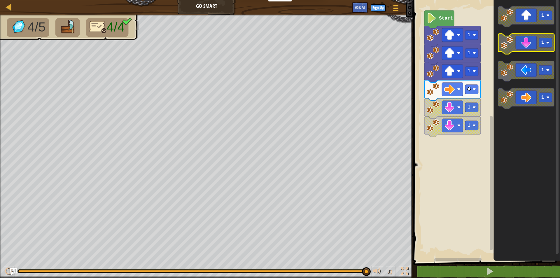
click at [528, 39] on icon "Blockly Workspace" at bounding box center [526, 44] width 56 height 20
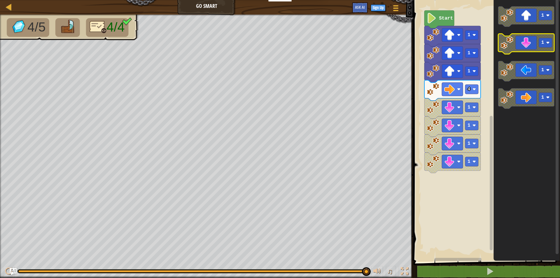
click at [528, 39] on icon "Blockly Workspace" at bounding box center [526, 44] width 56 height 20
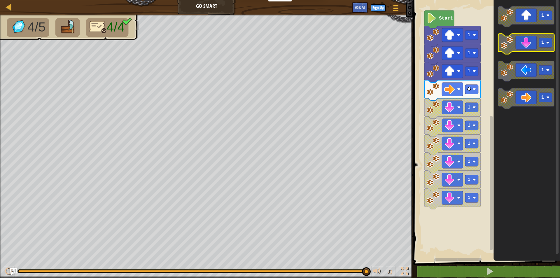
click at [528, 39] on icon "Blockly Workspace" at bounding box center [526, 44] width 56 height 20
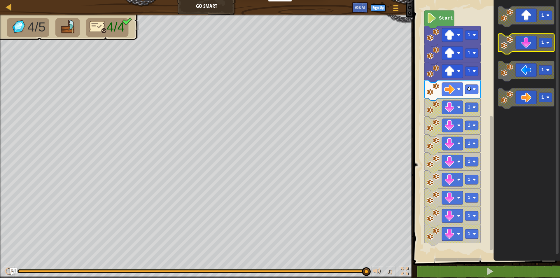
click at [528, 39] on icon "Blockly Workspace" at bounding box center [526, 44] width 56 height 20
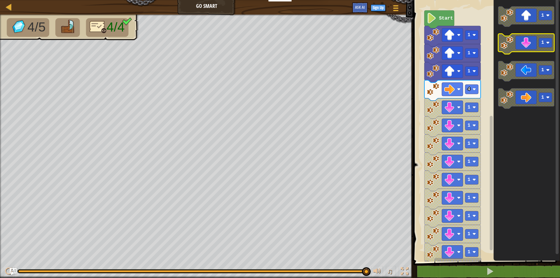
click at [528, 39] on icon "Blockly Workspace" at bounding box center [526, 44] width 56 height 20
click at [547, 44] on image "Blockly Workspace" at bounding box center [548, 43] width 4 height 4
click at [548, 41] on rect "Blockly Workspace" at bounding box center [545, 42] width 13 height 9
click at [529, 46] on icon "Blockly Workspace" at bounding box center [526, 44] width 56 height 20
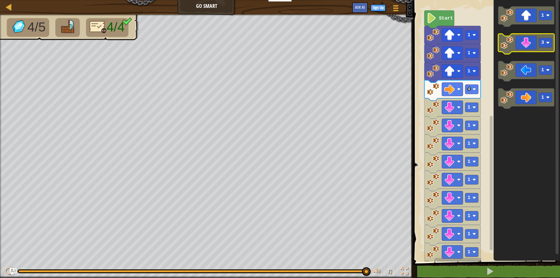
click at [529, 46] on icon "Blockly Workspace" at bounding box center [526, 44] width 56 height 20
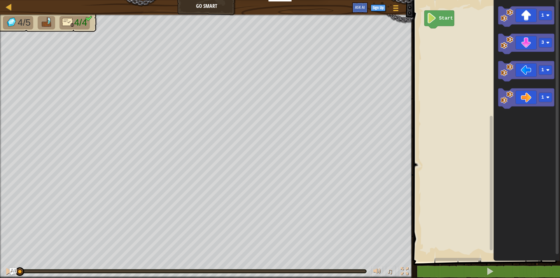
click at [9, 197] on div "4/5 4/4 ♫ Polar Bear Cub" at bounding box center [280, 146] width 560 height 263
click at [511, 17] on image "Blockly Workspace" at bounding box center [507, 15] width 13 height 13
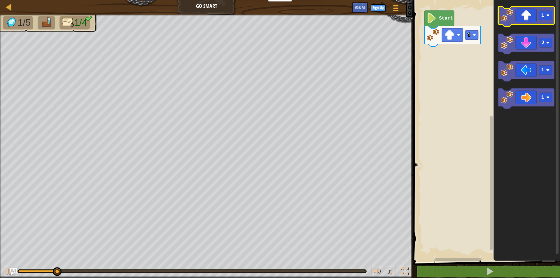
click at [511, 17] on image "Blockly Workspace" at bounding box center [507, 15] width 13 height 13
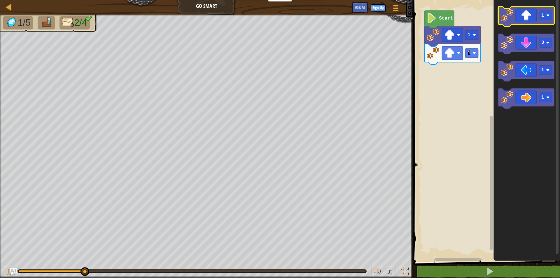
click at [511, 17] on image "Blockly Workspace" at bounding box center [507, 15] width 13 height 13
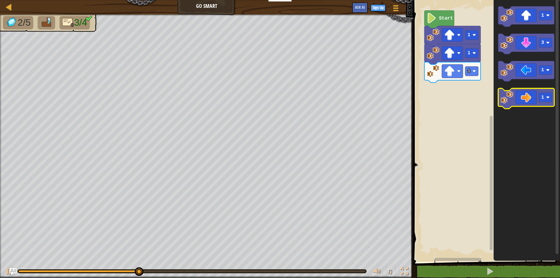
click at [525, 94] on icon "Blockly Workspace" at bounding box center [526, 99] width 56 height 20
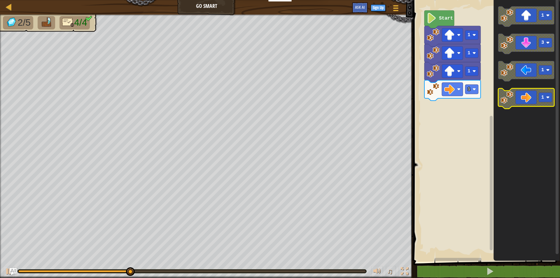
click at [525, 95] on icon "Blockly Workspace" at bounding box center [526, 99] width 56 height 20
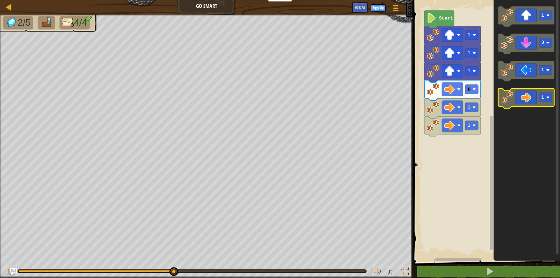
click at [525, 95] on icon "Blockly Workspace" at bounding box center [526, 99] width 56 height 20
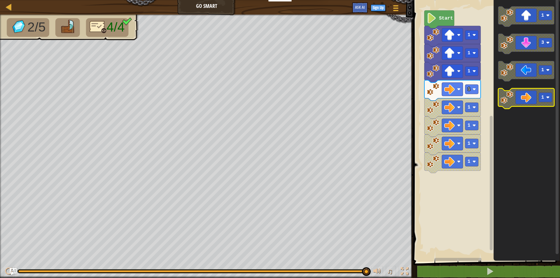
click at [535, 103] on icon "Blockly Workspace" at bounding box center [526, 99] width 56 height 20
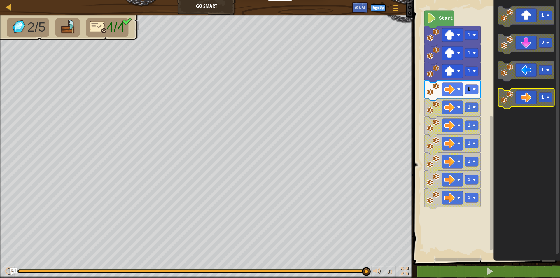
click at [535, 103] on icon "Blockly Workspace" at bounding box center [526, 99] width 56 height 20
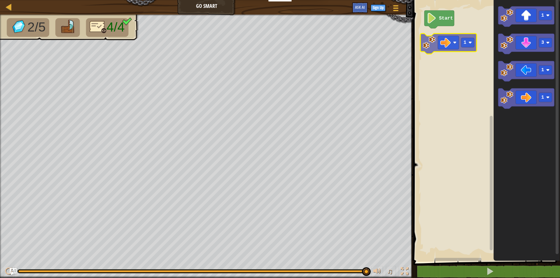
click at [432, 50] on div "Start 1 3 1 1 1" at bounding box center [486, 129] width 148 height 265
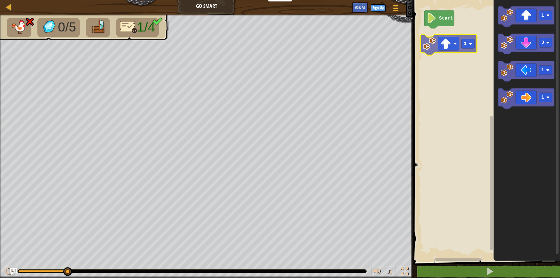
click at [434, 43] on div "Start 1 3 1 1 1" at bounding box center [486, 129] width 148 height 265
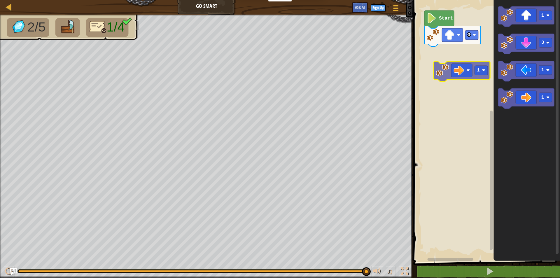
click at [448, 71] on div "Start 3 1 3 1 1 1" at bounding box center [486, 129] width 148 height 265
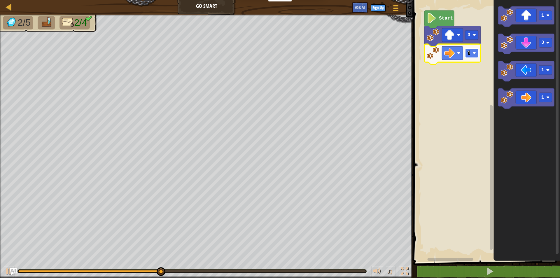
click at [475, 54] on image "Blockly Workspace" at bounding box center [474, 53] width 4 height 4
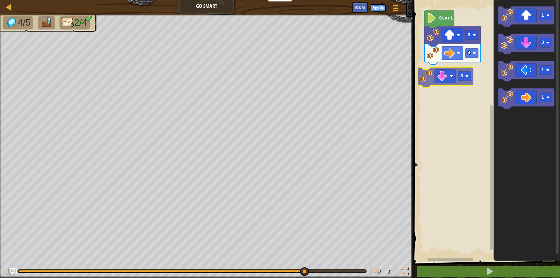
click at [436, 79] on div "Start 3 4 3 1 3 1 1 3" at bounding box center [486, 129] width 148 height 265
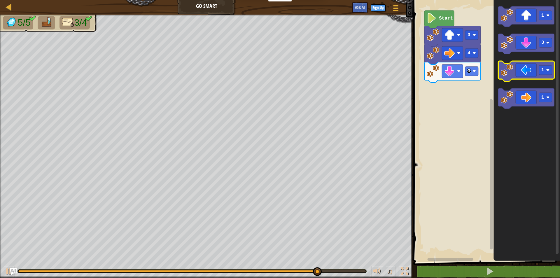
click at [525, 78] on icon "Blockly Workspace" at bounding box center [526, 71] width 56 height 20
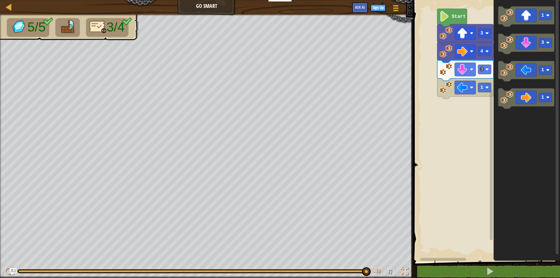
click at [429, 31] on rect "Blockly Workspace" at bounding box center [486, 129] width 148 height 265
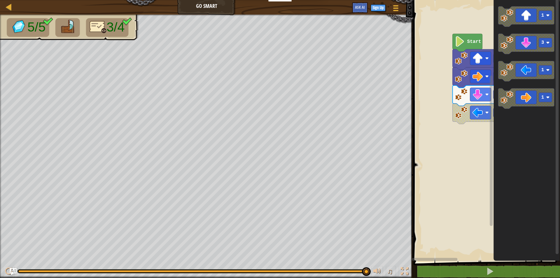
click at [452, 57] on g "3 1 4 3 Start" at bounding box center [486, 129] width 148 height 265
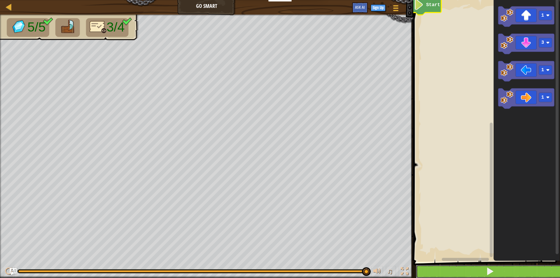
click at [549, 267] on button at bounding box center [490, 271] width 148 height 13
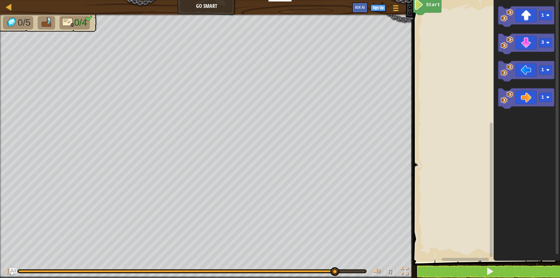
click at [472, 29] on div "Start 1 3 1 1" at bounding box center [486, 129] width 148 height 265
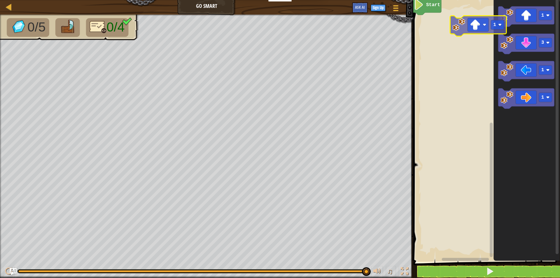
click at [483, 25] on div "Start 1 3 1 1 1" at bounding box center [486, 129] width 148 height 265
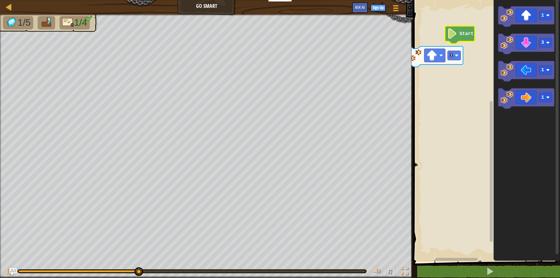
click at [464, 33] on text "Start" at bounding box center [466, 33] width 14 height 5
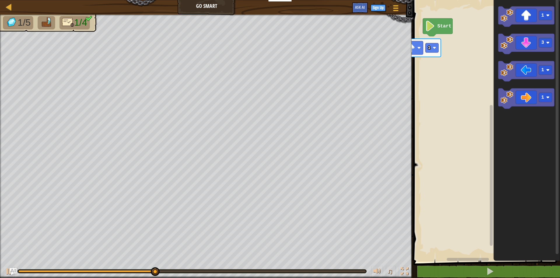
click at [428, 4] on rect "Blockly Workspace" at bounding box center [486, 129] width 148 height 265
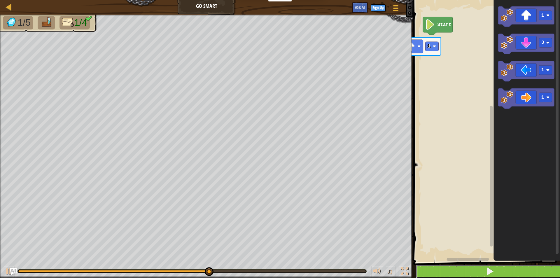
click at [468, 267] on button at bounding box center [490, 271] width 148 height 13
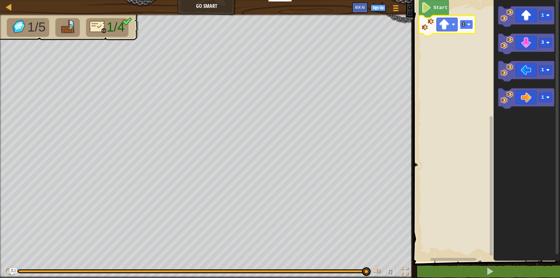
click at [469, 26] on image "Blockly Workspace" at bounding box center [469, 25] width 4 height 4
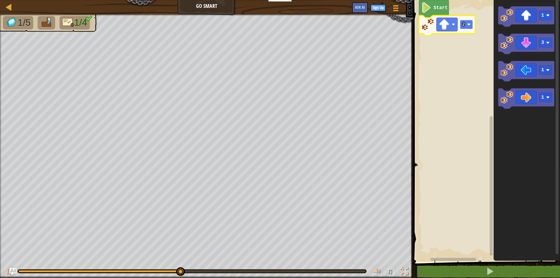
click at [464, 27] on text "2" at bounding box center [463, 24] width 3 height 5
click at [366, 83] on div "Map Go Smart Game Menu Sign Up Ask AI 1 ההההההההההההההההההההההההההההההההההההההה…" at bounding box center [280, 139] width 560 height 278
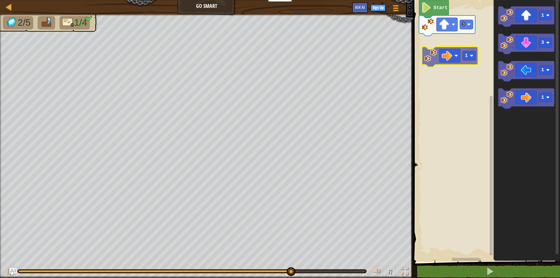
click at [442, 52] on div "Start 3 1 3 1 1 1" at bounding box center [486, 129] width 148 height 265
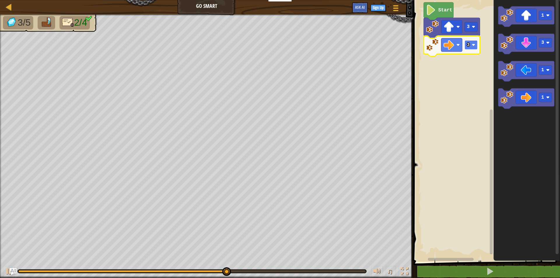
click at [477, 46] on rect "Blockly Workspace" at bounding box center [470, 44] width 13 height 9
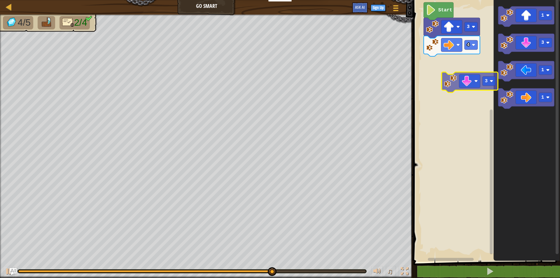
click at [460, 82] on div "Start 3 4 1 3 1 1 3" at bounding box center [486, 129] width 148 height 265
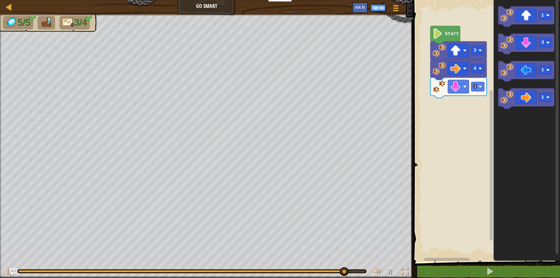
click at [494, 104] on icon "1 3 1 1" at bounding box center [527, 129] width 67 height 265
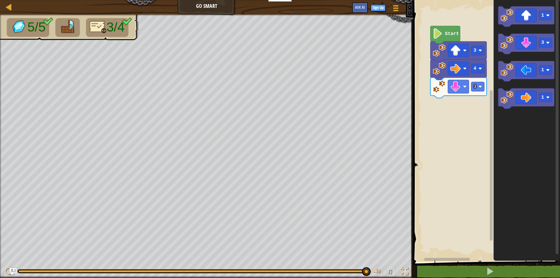
click at [495, 86] on icon "1 3 1 1" at bounding box center [527, 129] width 67 height 265
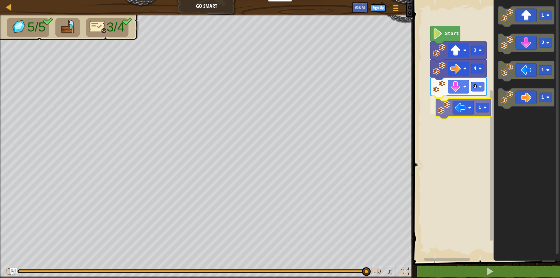
click at [451, 104] on div "3 1 4 3 Start 1 3 1 1 1" at bounding box center [486, 129] width 148 height 265
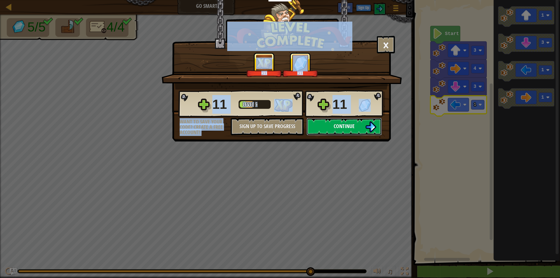
click at [352, 127] on span "Continue" at bounding box center [344, 126] width 21 height 7
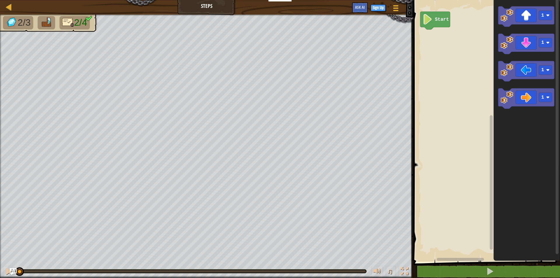
click at [483, 49] on div "Start 1 1 1 1" at bounding box center [486, 129] width 148 height 265
click at [511, 18] on image "Blockly Workspace" at bounding box center [507, 15] width 13 height 13
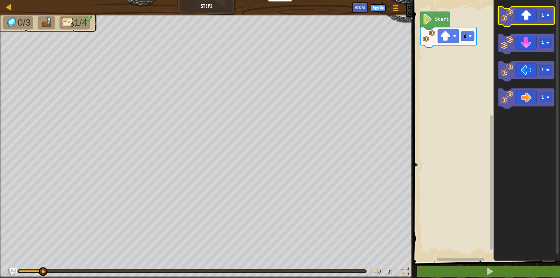
click at [511, 18] on image "Blockly Workspace" at bounding box center [507, 15] width 13 height 13
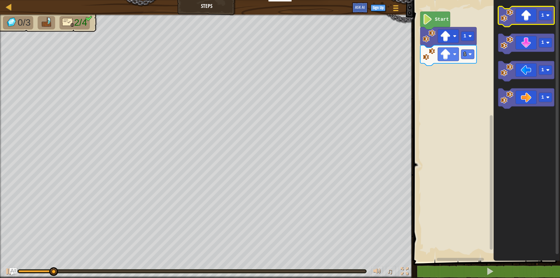
click at [511, 18] on image "Blockly Workspace" at bounding box center [507, 15] width 13 height 13
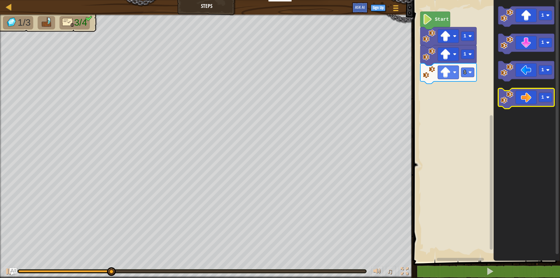
click at [523, 99] on icon "Blockly Workspace" at bounding box center [526, 99] width 56 height 20
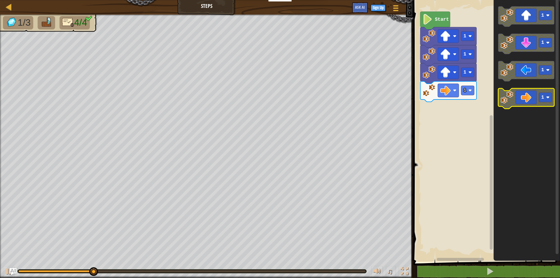
click at [521, 99] on icon "Blockly Workspace" at bounding box center [526, 99] width 56 height 20
click at [517, 99] on icon "Blockly Workspace" at bounding box center [526, 99] width 56 height 20
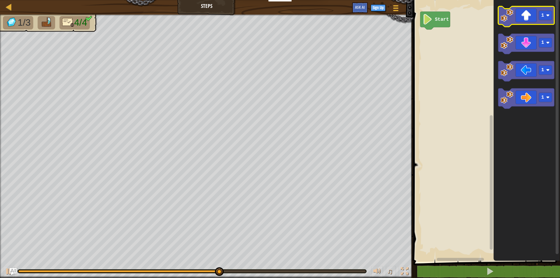
click at [511, 11] on image "Blockly Workspace" at bounding box center [507, 15] width 13 height 13
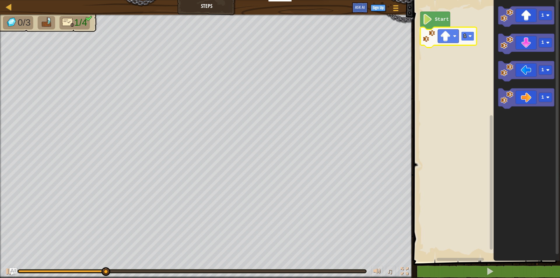
click at [470, 37] on image "Blockly Workspace" at bounding box center [470, 36] width 4 height 4
click at [465, 40] on rect "Blockly Workspace" at bounding box center [467, 36] width 13 height 9
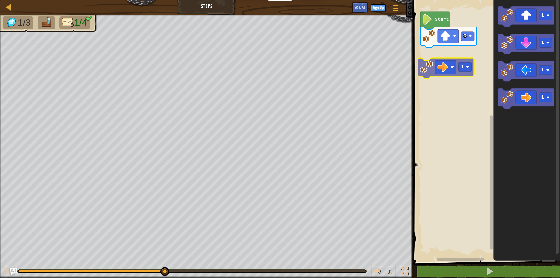
click at [448, 65] on div "Start 3 1 1 1 1 1" at bounding box center [486, 129] width 148 height 265
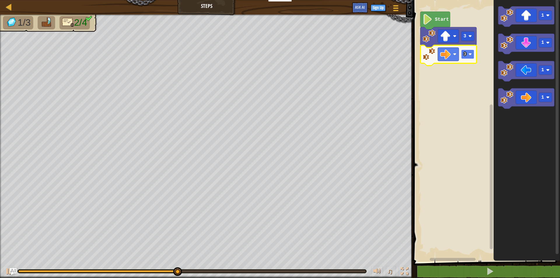
click at [463, 53] on rect "Blockly Workspace" at bounding box center [467, 54] width 13 height 9
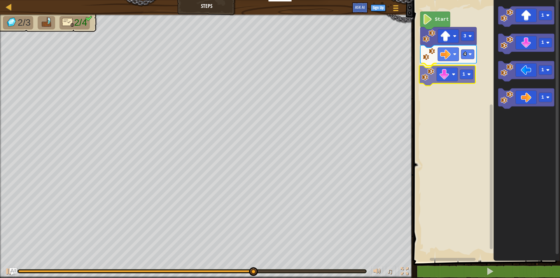
click at [439, 81] on div "Start 3 4 1 1 1 1 1 1" at bounding box center [486, 129] width 148 height 265
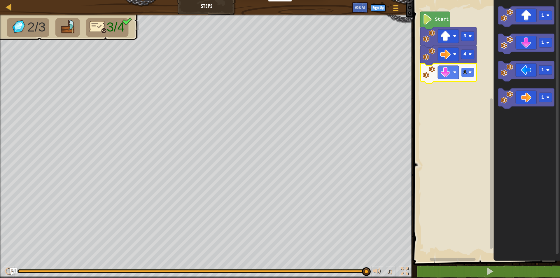
click at [466, 73] on rect "Blockly Workspace" at bounding box center [467, 72] width 13 height 9
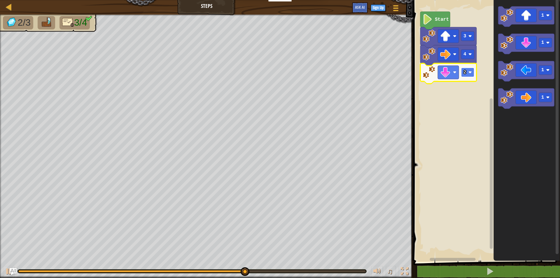
click at [467, 76] on rect "Blockly Workspace" at bounding box center [467, 72] width 13 height 9
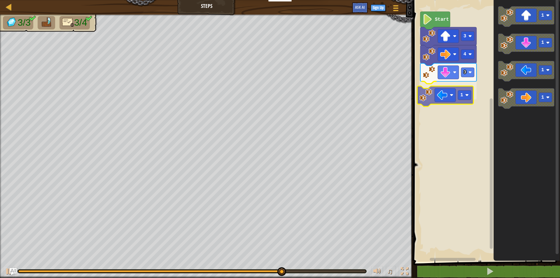
click at [433, 92] on div "Start 3 4 3 1 1 1 1 1 1" at bounding box center [486, 129] width 148 height 265
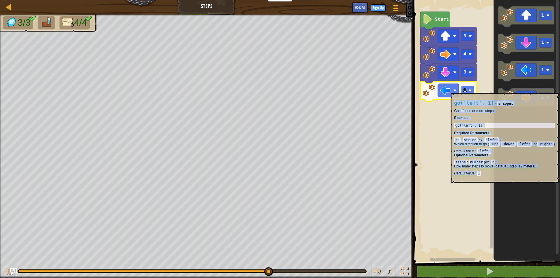
click at [465, 90] on text "1" at bounding box center [465, 90] width 3 height 5
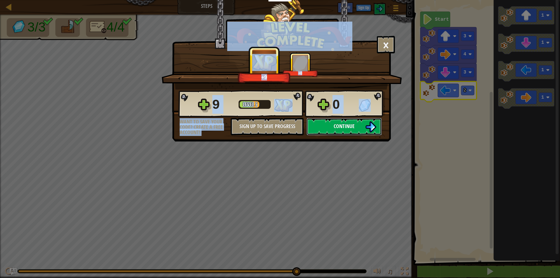
click at [353, 120] on button "Continue" at bounding box center [344, 127] width 75 height 18
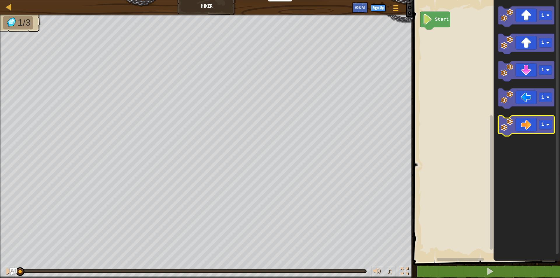
click at [519, 125] on icon "Blockly Workspace" at bounding box center [526, 126] width 56 height 20
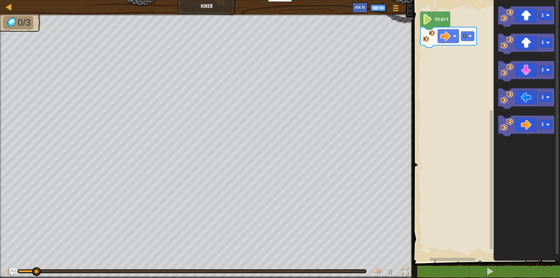
click at [498, 109] on icon "Blockly Workspace" at bounding box center [527, 129] width 67 height 265
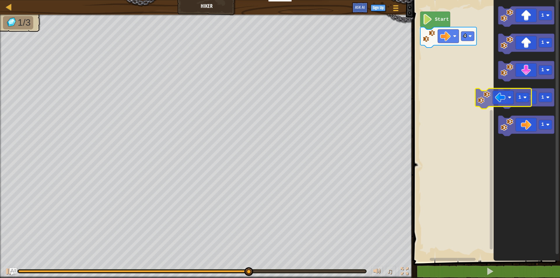
click at [434, 77] on div "Start 4 1 1 1 1 1 1" at bounding box center [486, 129] width 148 height 265
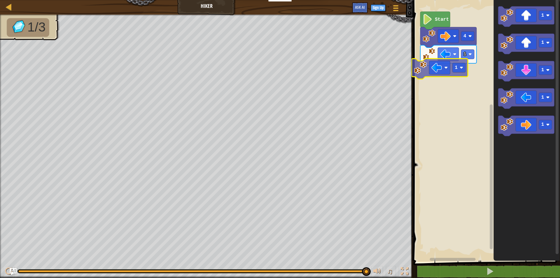
click at [410, 63] on div "Map Hiker Game Menu Sign Up Ask AI 1 הההההההההההההההההההההההההההההההההההההההההה…" at bounding box center [280, 139] width 560 height 278
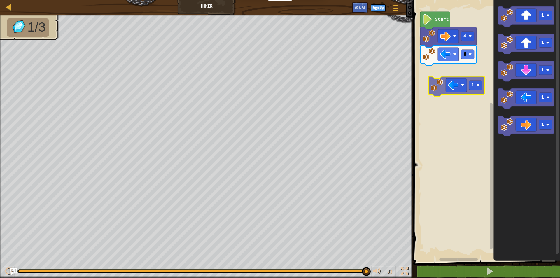
click at [435, 78] on div "1 4 Start 1 1 1 1 1 1" at bounding box center [486, 129] width 148 height 265
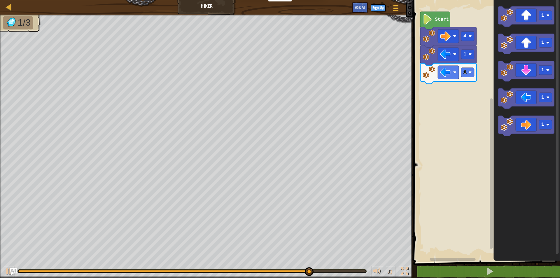
click at [493, 81] on div "1 1 4 Start 1 1 1 1 1" at bounding box center [486, 129] width 148 height 265
click at [503, 53] on g "1" at bounding box center [526, 44] width 56 height 20
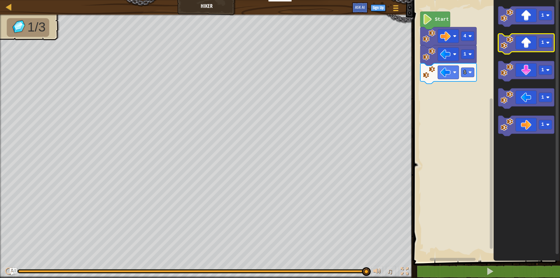
click at [513, 52] on g "1 1 1 1 1" at bounding box center [526, 71] width 56 height 130
click at [515, 40] on icon "Blockly Workspace" at bounding box center [526, 44] width 56 height 20
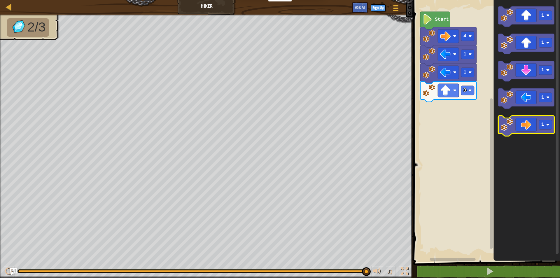
click at [510, 128] on image "Blockly Workspace" at bounding box center [507, 125] width 13 height 13
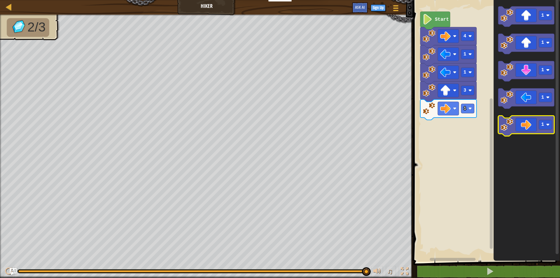
click at [510, 128] on image "Blockly Workspace" at bounding box center [507, 125] width 13 height 13
